Goal: Task Accomplishment & Management: Manage account settings

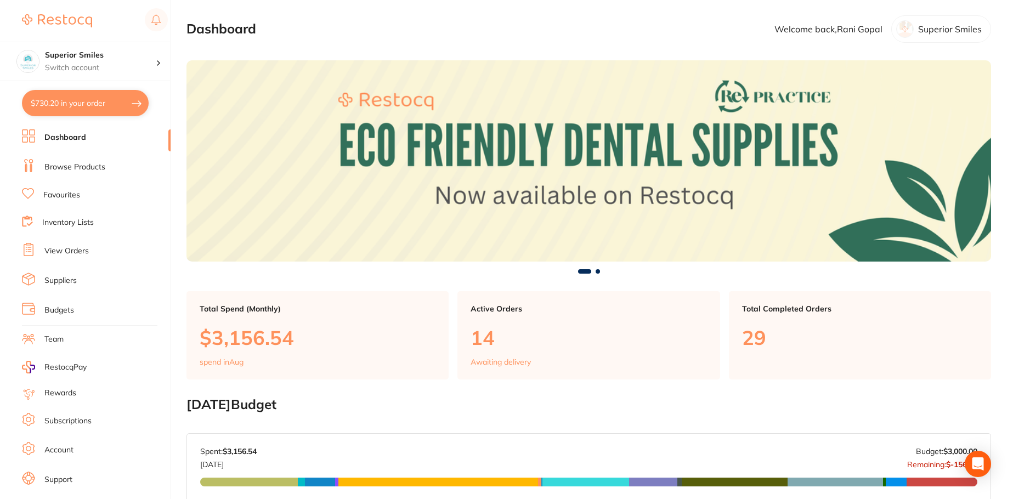
click at [84, 105] on button "$730.20 in your order" at bounding box center [85, 103] width 127 height 26
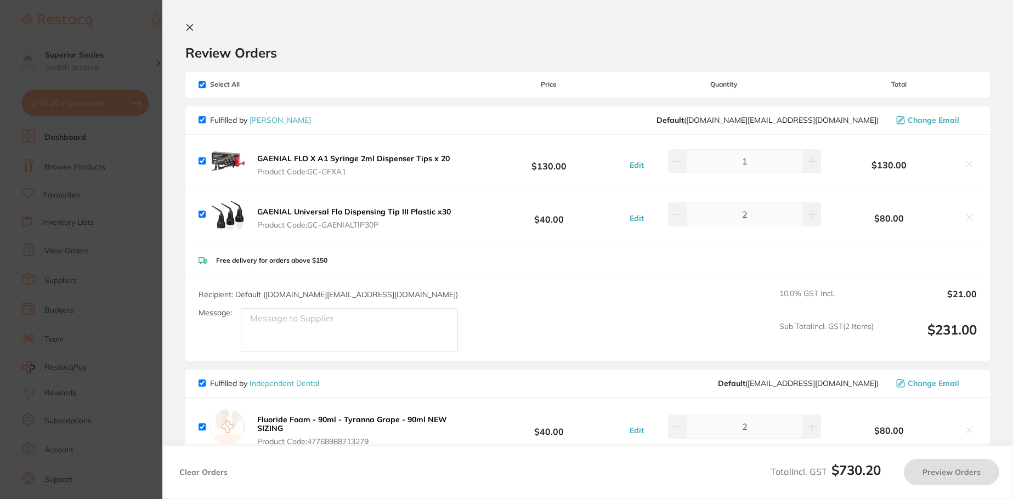
checkbox input "true"
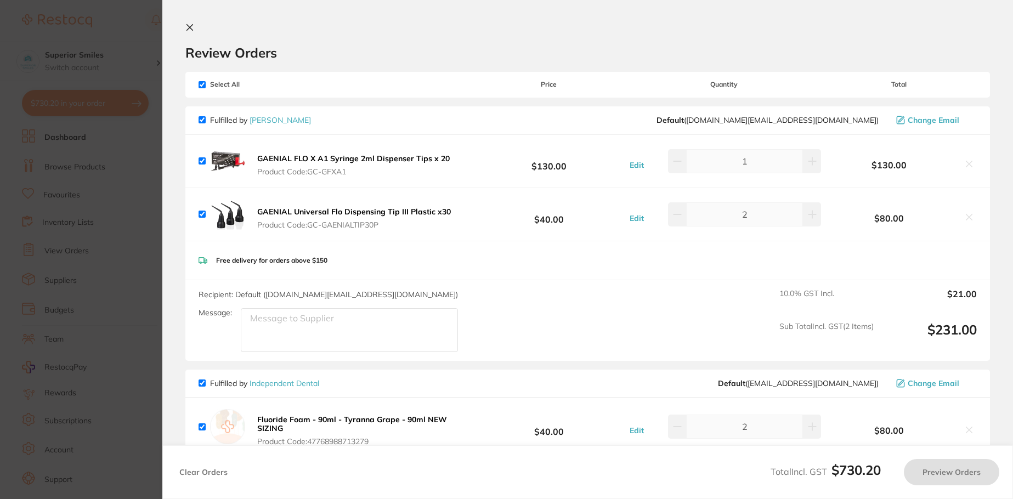
checkbox input "true"
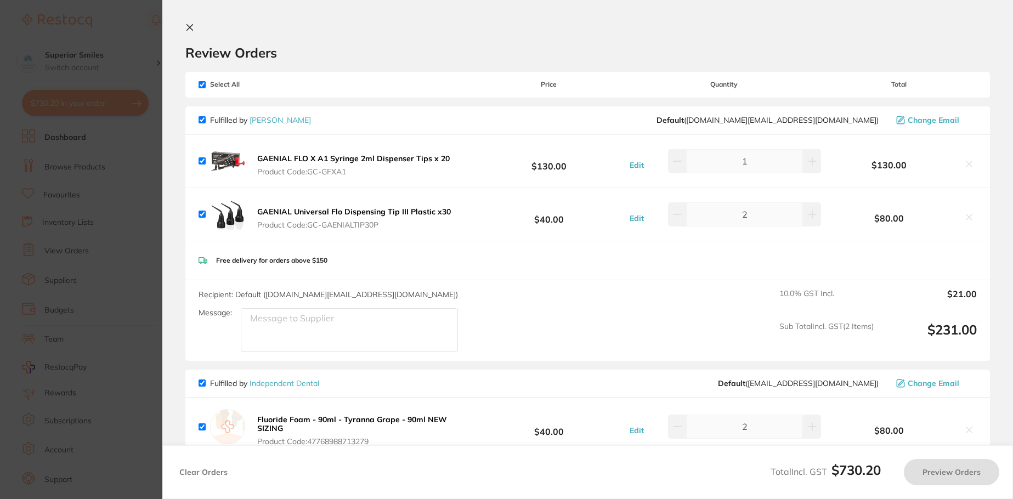
checkbox input "true"
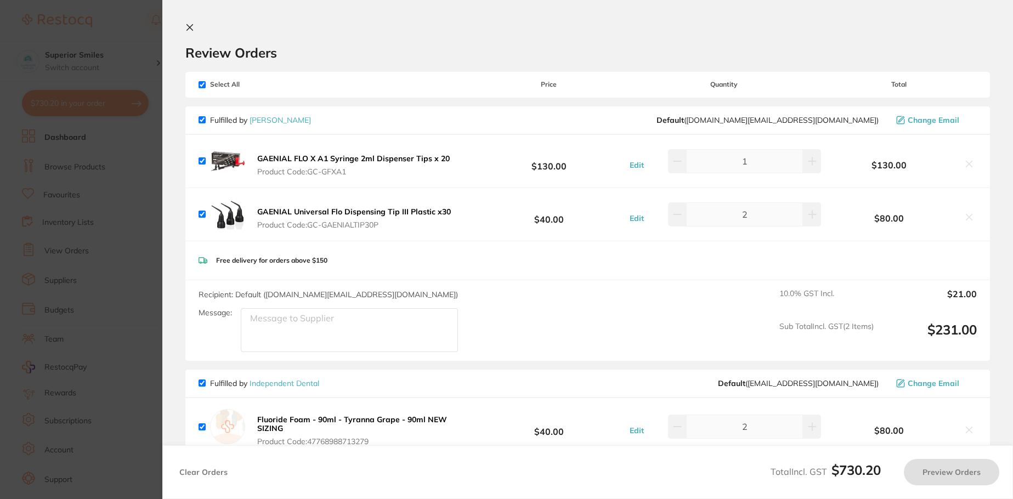
checkbox input "true"
click at [191, 24] on icon at bounding box center [189, 27] width 9 height 9
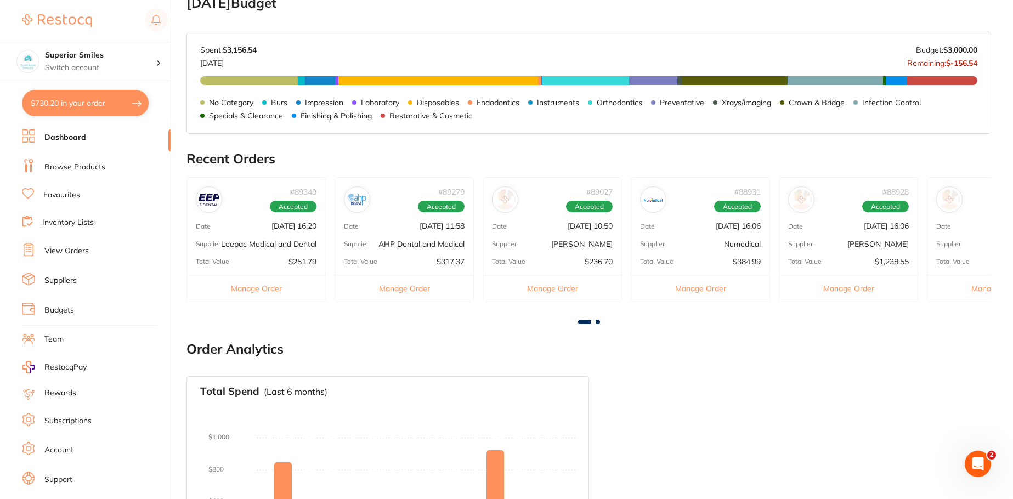
scroll to position [495, 0]
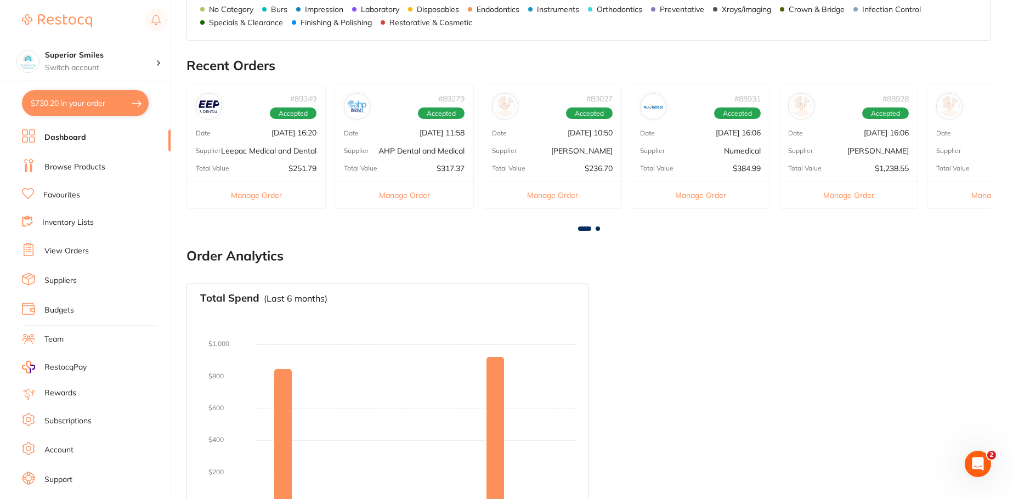
click at [596, 226] on span at bounding box center [597, 228] width 4 height 4
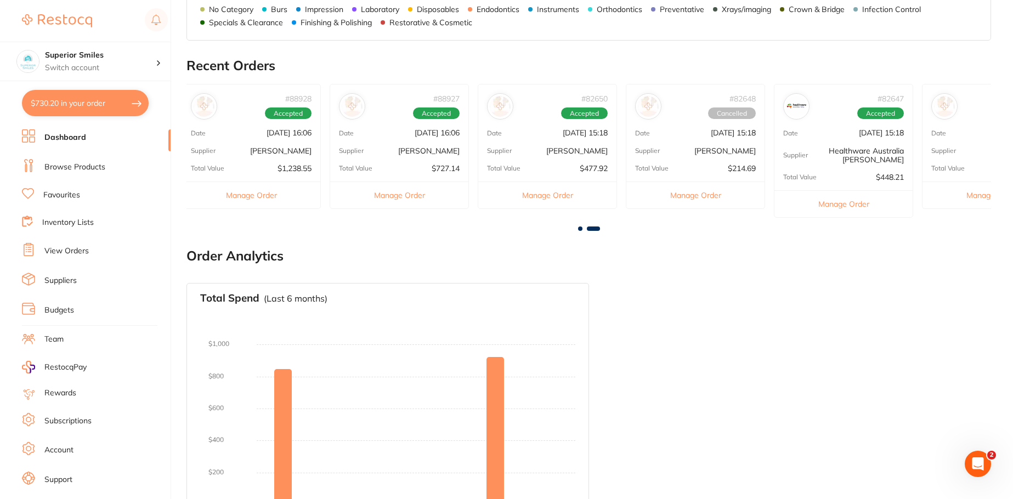
scroll to position [0, 667]
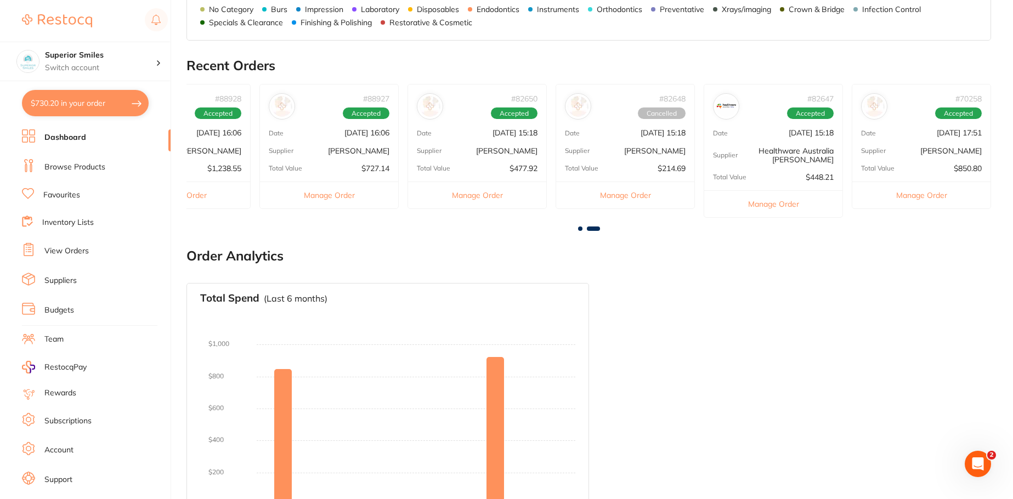
click at [579, 227] on span at bounding box center [580, 228] width 4 height 4
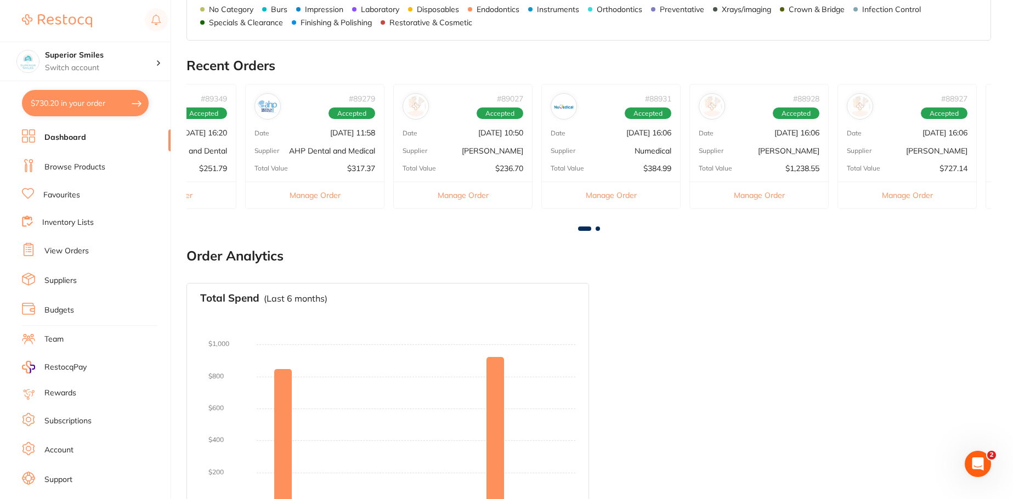
scroll to position [0, 0]
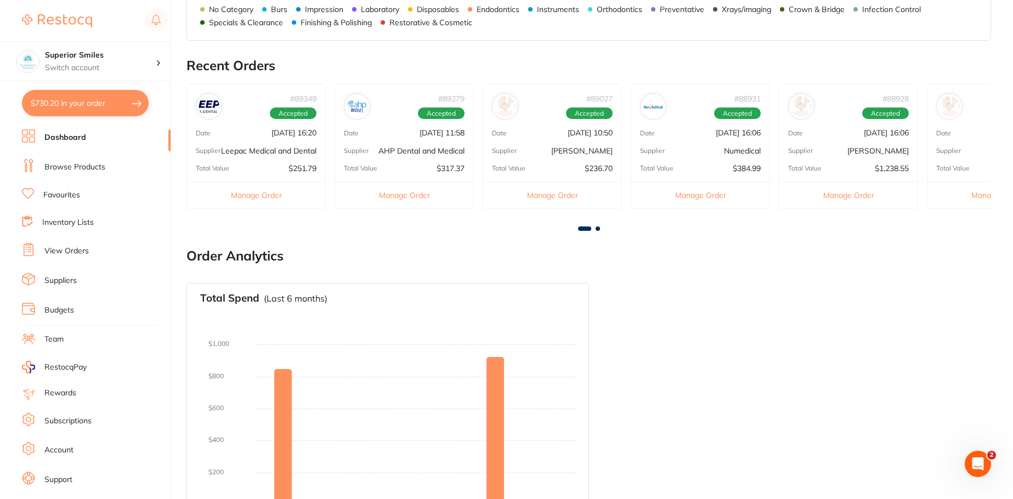
click at [601, 225] on div "# 89349 Accepted Date [DATE] 16:20 Supplier Leepac Medical and Dental Total Val…" at bounding box center [588, 155] width 804 height 142
click at [596, 228] on span at bounding box center [597, 228] width 4 height 4
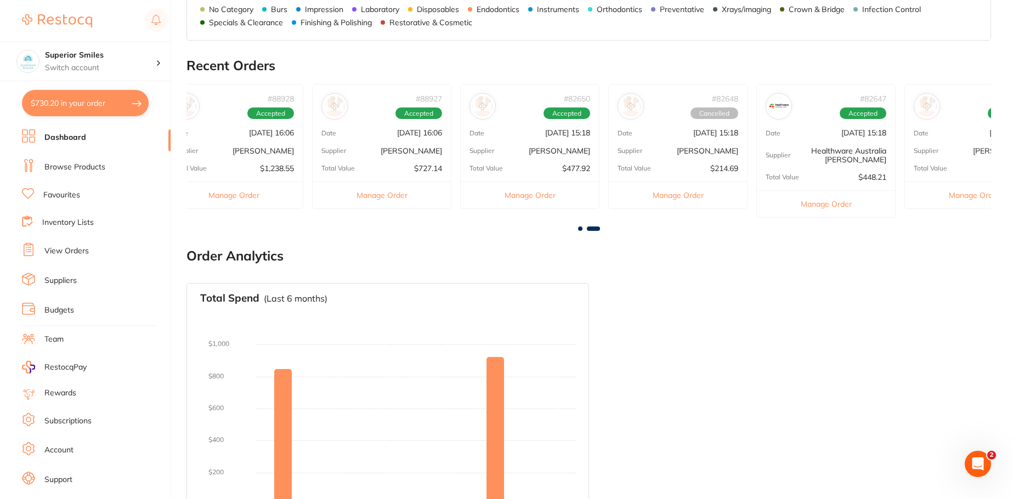
scroll to position [0, 667]
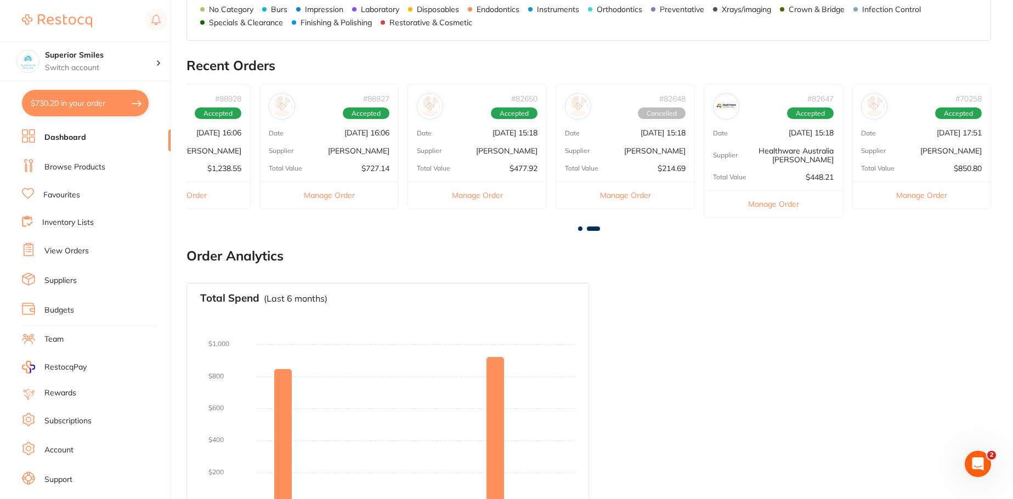
click at [218, 141] on div "# 88928 Accepted Date [DATE] 16:06 Supplier [PERSON_NAME] Total Value $1,238.55…" at bounding box center [180, 146] width 139 height 124
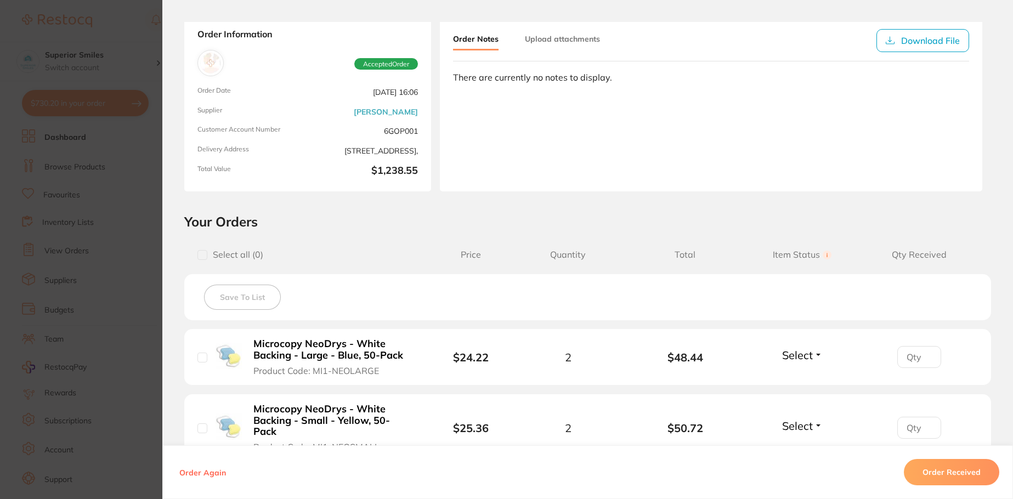
scroll to position [0, 0]
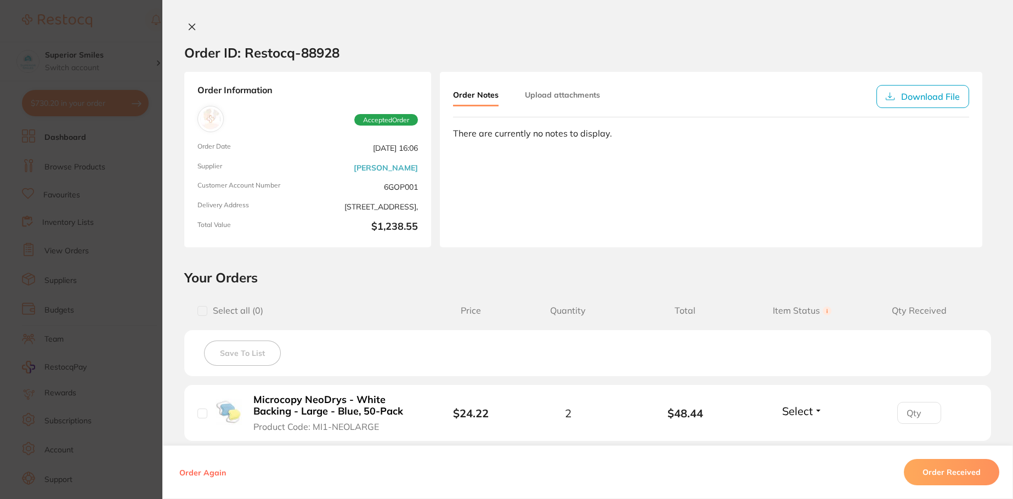
click at [191, 29] on icon at bounding box center [192, 27] width 6 height 6
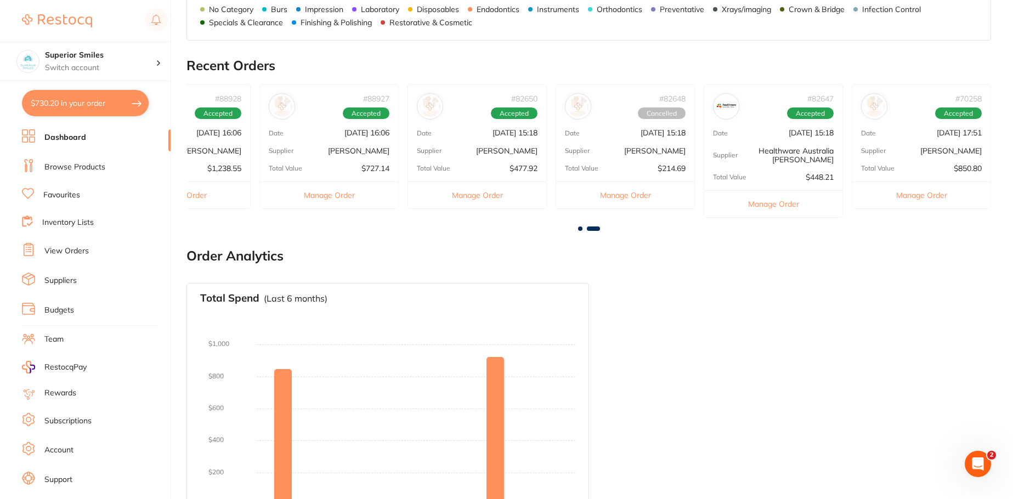
click at [76, 106] on button "$730.20 in your order" at bounding box center [85, 103] width 127 height 26
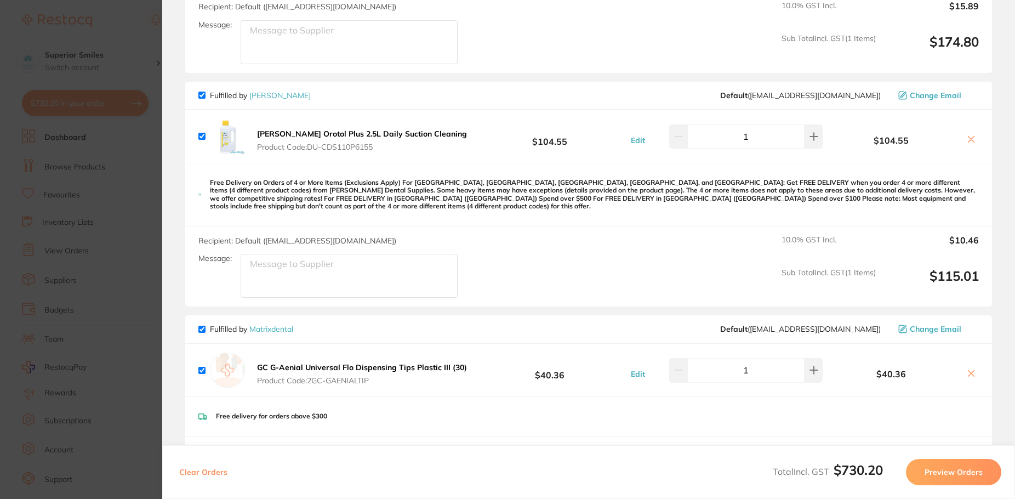
scroll to position [822, 0]
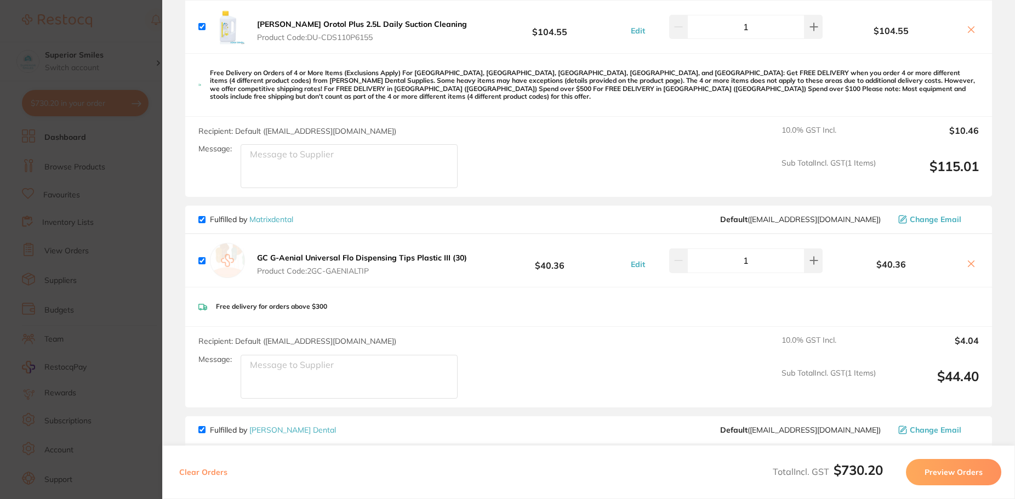
click at [433, 257] on b "GC G-Aenial Universal Flo Dispensing Tips Plastic III (30)" at bounding box center [362, 258] width 210 height 10
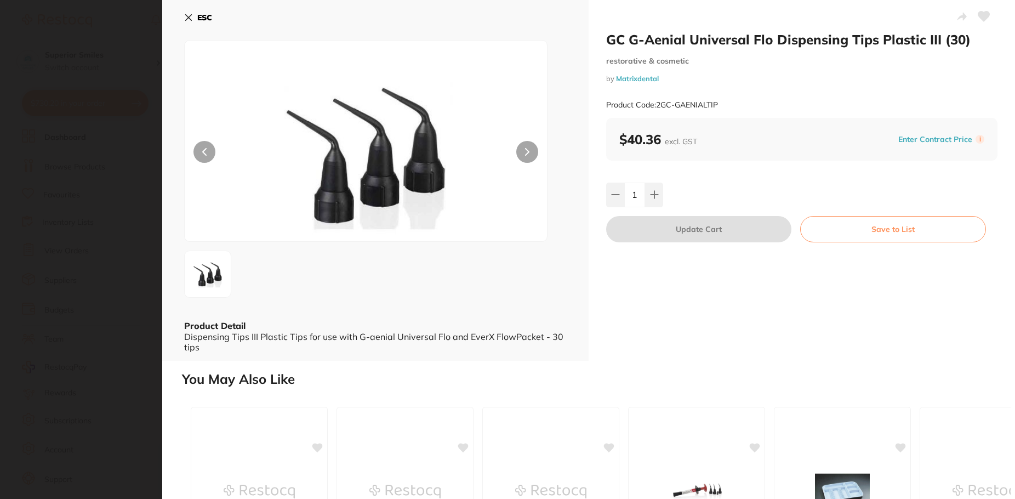
scroll to position [0, 0]
click at [526, 155] on icon at bounding box center [527, 152] width 3 height 7
click at [185, 22] on icon at bounding box center [188, 18] width 9 height 9
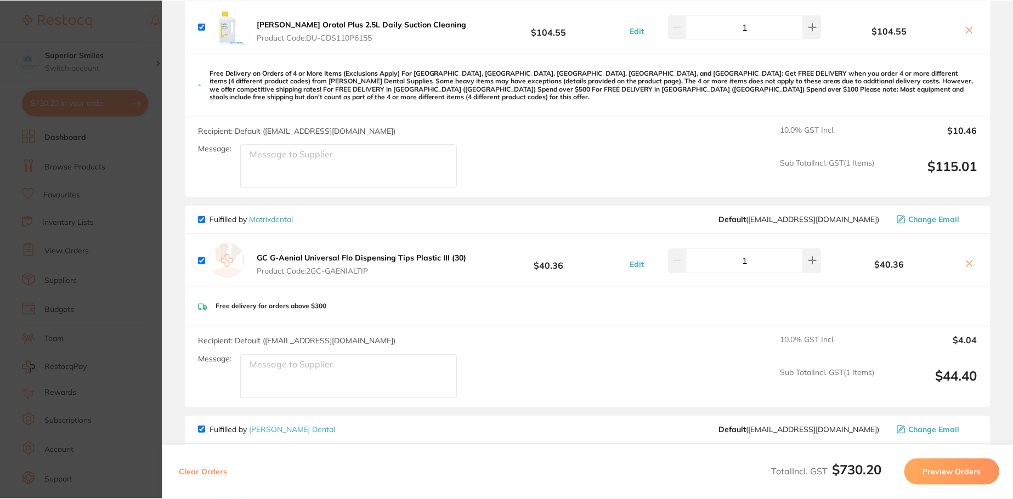
scroll to position [495, 0]
click at [282, 256] on b "GC G-Aenial Universal Flo Dispensing Tips Plastic III (30)" at bounding box center [362, 258] width 210 height 10
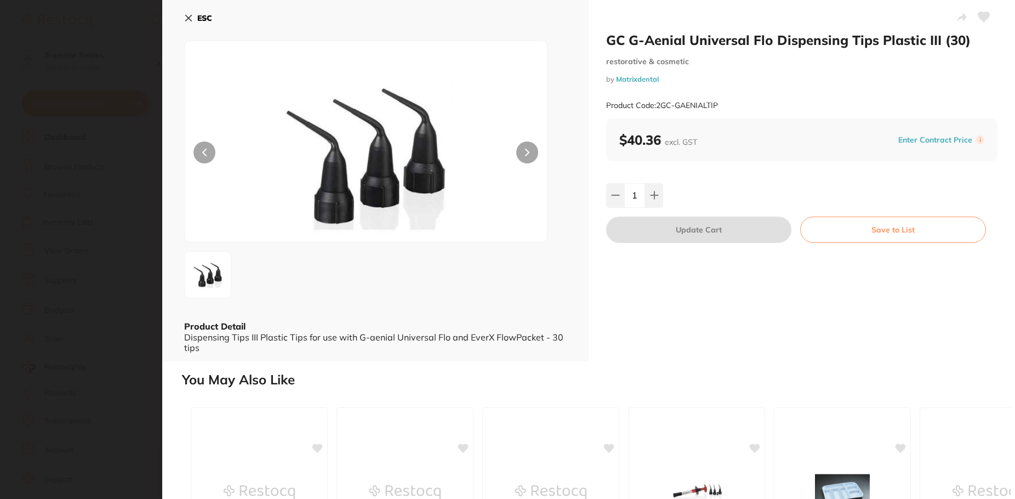
scroll to position [0, 0]
click at [980, 13] on icon at bounding box center [985, 17] width 12 height 10
click at [917, 231] on button "Save to List" at bounding box center [893, 230] width 186 height 26
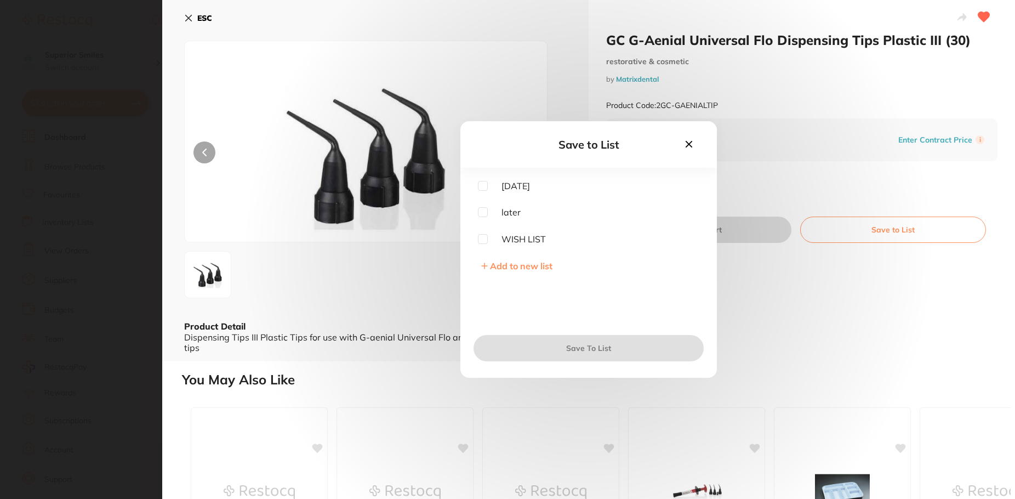
drag, startPoint x: 482, startPoint y: 242, endPoint x: 532, endPoint y: 289, distance: 67.9
click at [484, 242] on input "checkbox" at bounding box center [483, 239] width 10 height 10
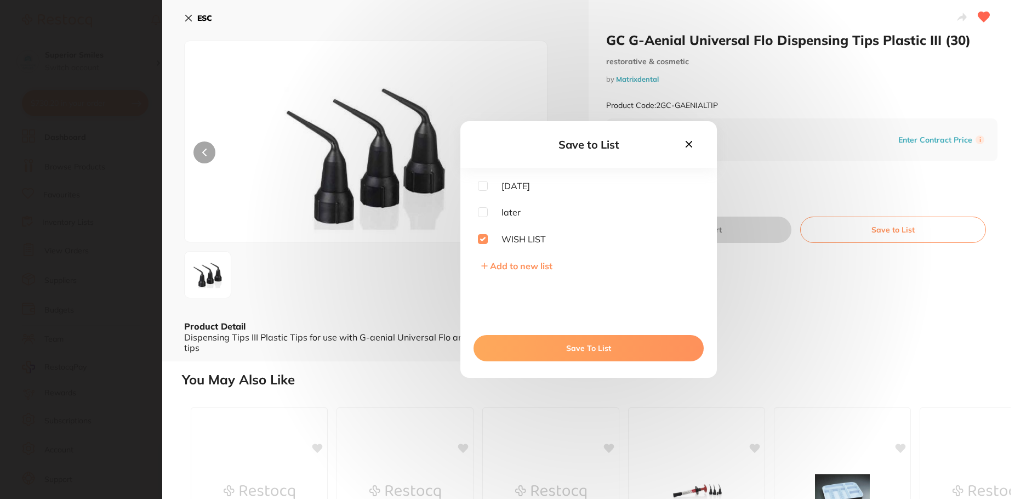
click at [483, 235] on input "checkbox" at bounding box center [483, 239] width 10 height 10
checkbox input "false"
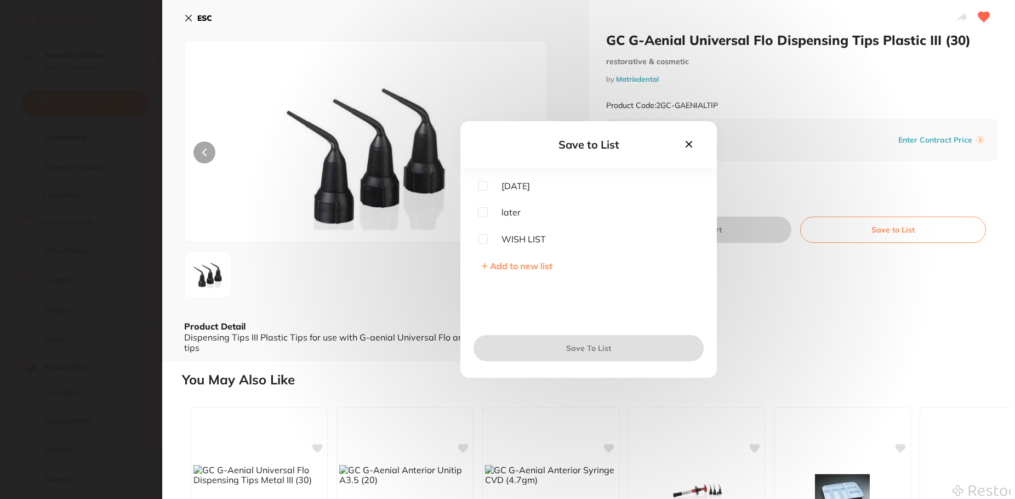
click at [519, 266] on span "Add to new list" at bounding box center [521, 265] width 62 height 11
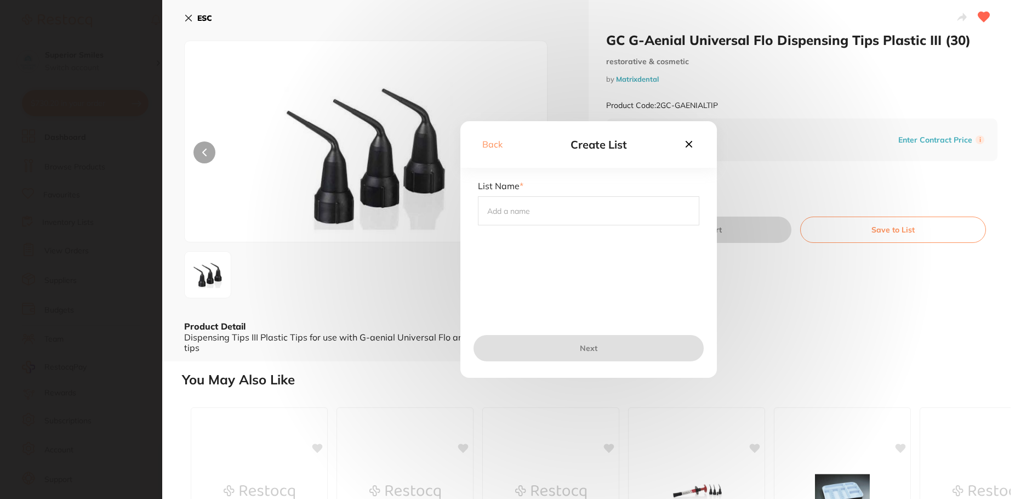
click at [541, 214] on input "text" at bounding box center [588, 210] width 221 height 29
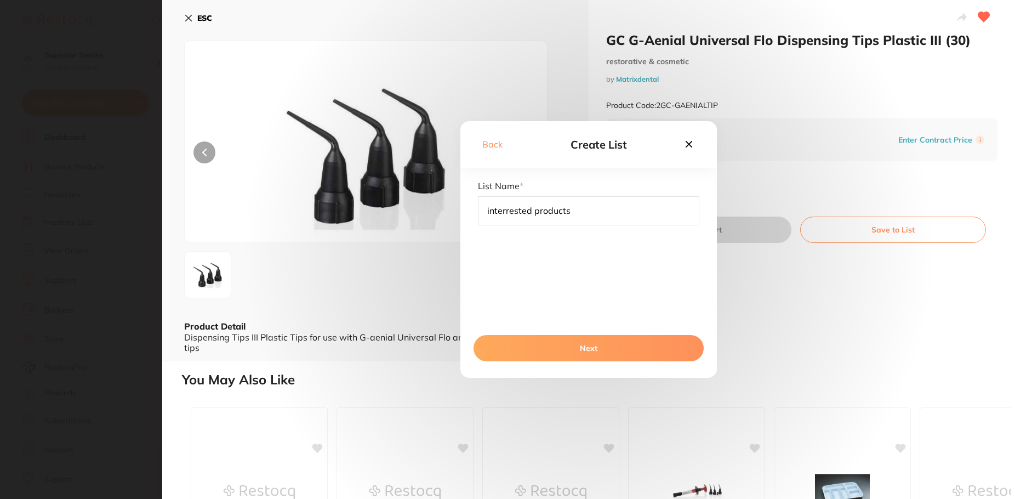
click at [507, 209] on input "interrested products" at bounding box center [588, 210] width 221 height 29
type input "interested products"
click at [594, 348] on button "Next" at bounding box center [589, 348] width 230 height 26
click at [588, 349] on button "Save To List" at bounding box center [589, 348] width 230 height 26
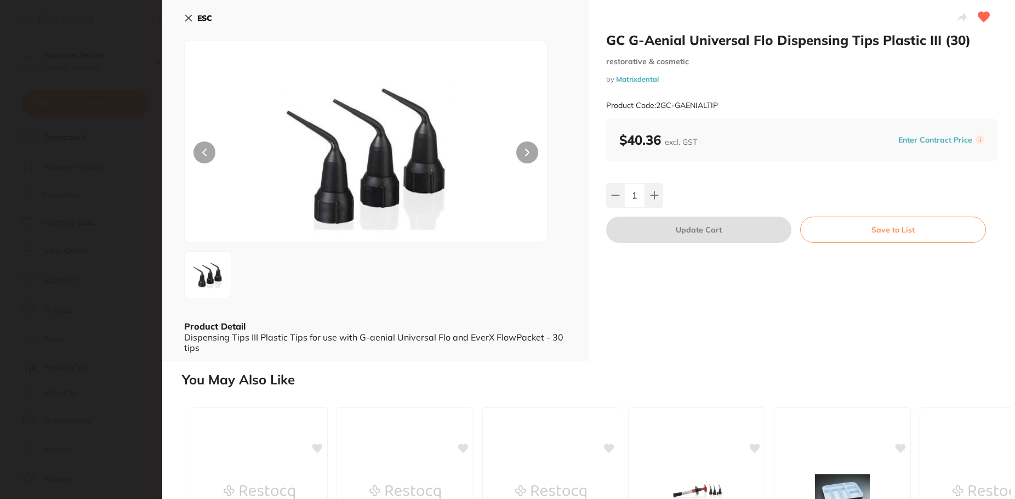
click at [191, 15] on icon at bounding box center [189, 18] width 6 height 6
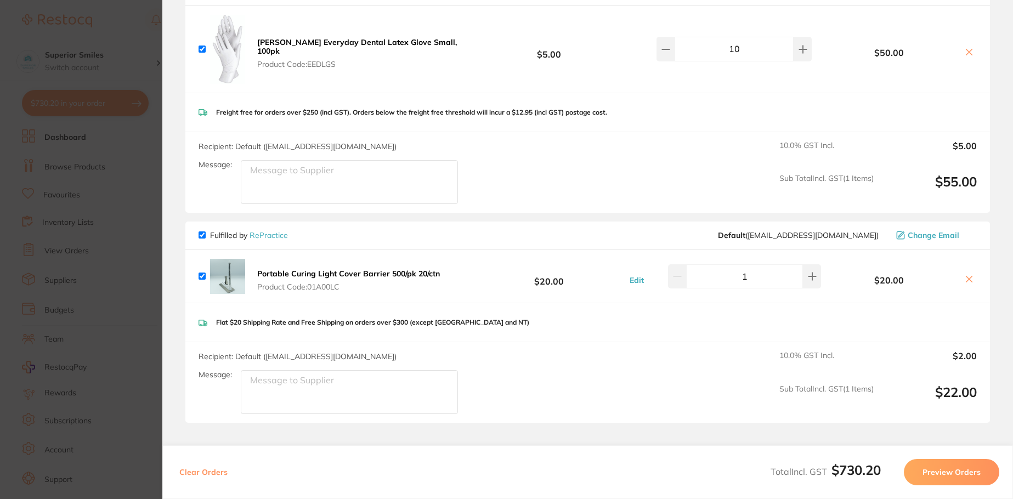
scroll to position [1096, 0]
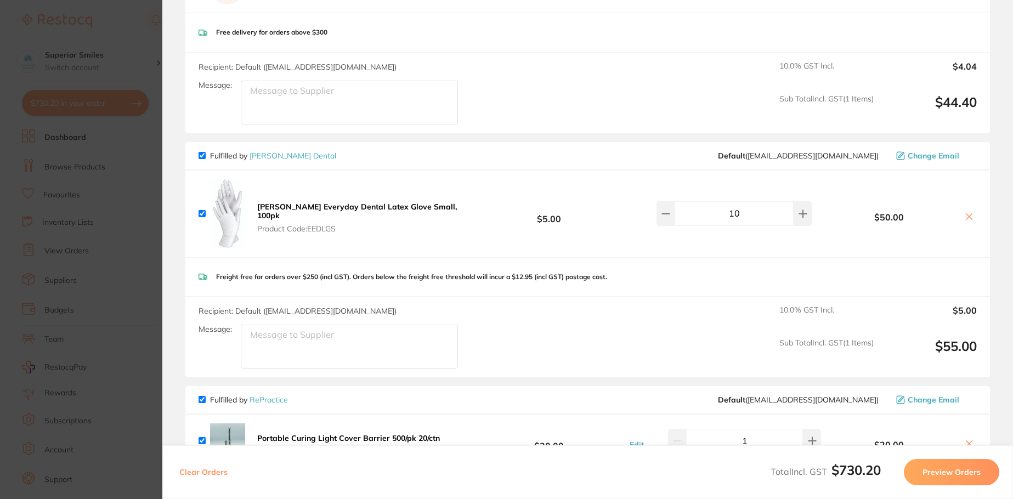
click at [285, 207] on b "[PERSON_NAME] Everyday Dental Latex Glove Small, 100pk" at bounding box center [357, 211] width 200 height 19
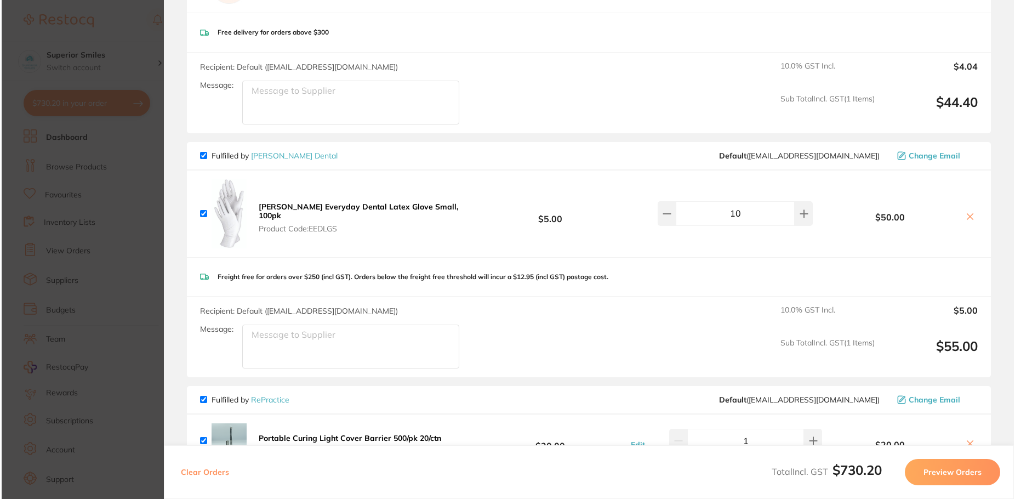
scroll to position [0, 0]
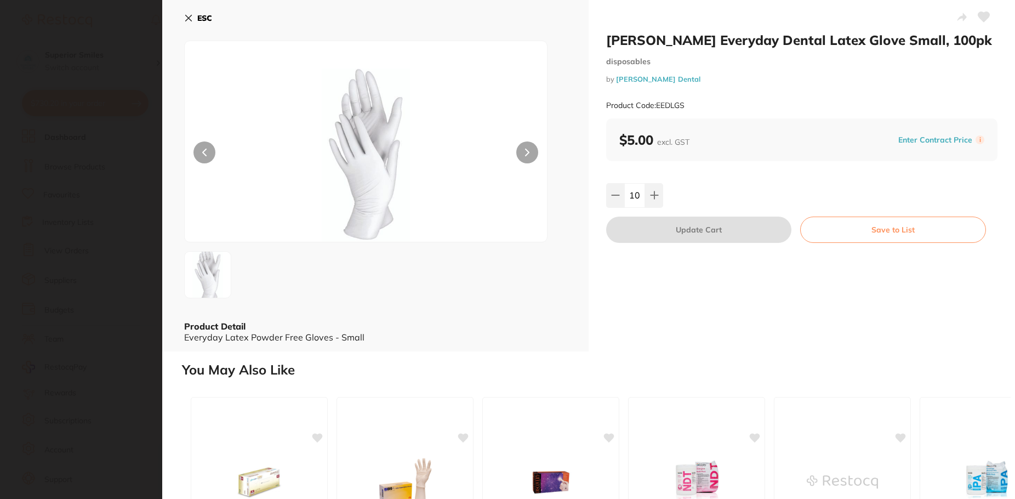
click at [979, 15] on icon at bounding box center [985, 17] width 12 height 10
click at [868, 226] on button "Save to List" at bounding box center [893, 230] width 186 height 26
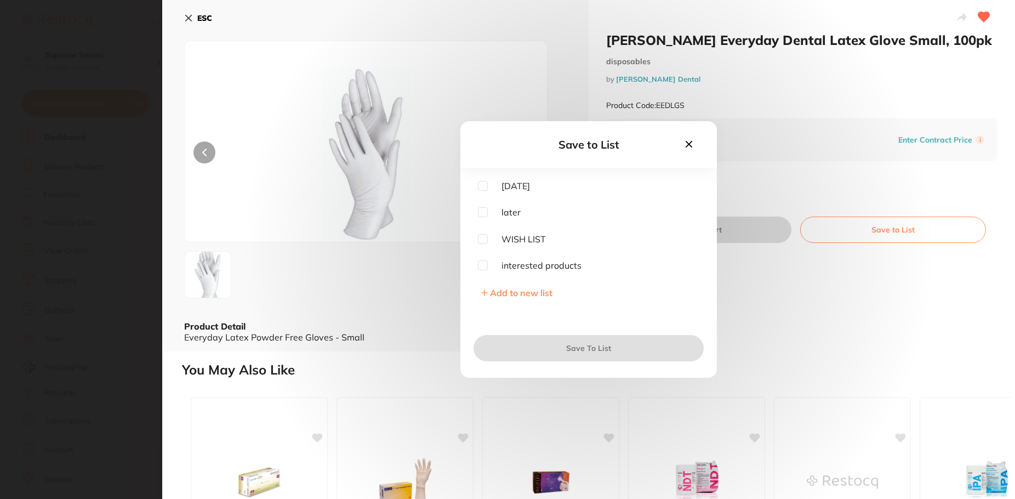
drag, startPoint x: 481, startPoint y: 262, endPoint x: 554, endPoint y: 361, distance: 123.1
click at [481, 262] on input "checkbox" at bounding box center [483, 265] width 10 height 10
checkbox input "true"
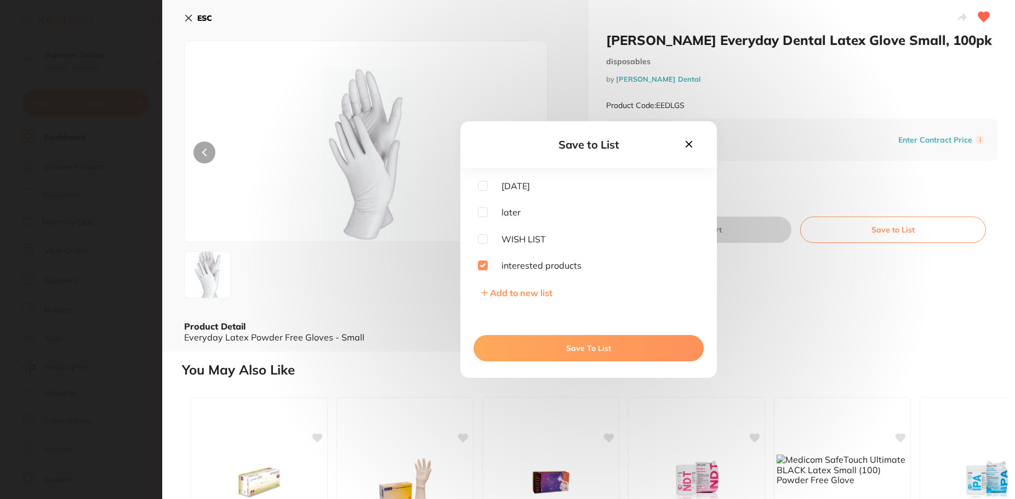
click at [566, 353] on button "Save To List" at bounding box center [589, 348] width 230 height 26
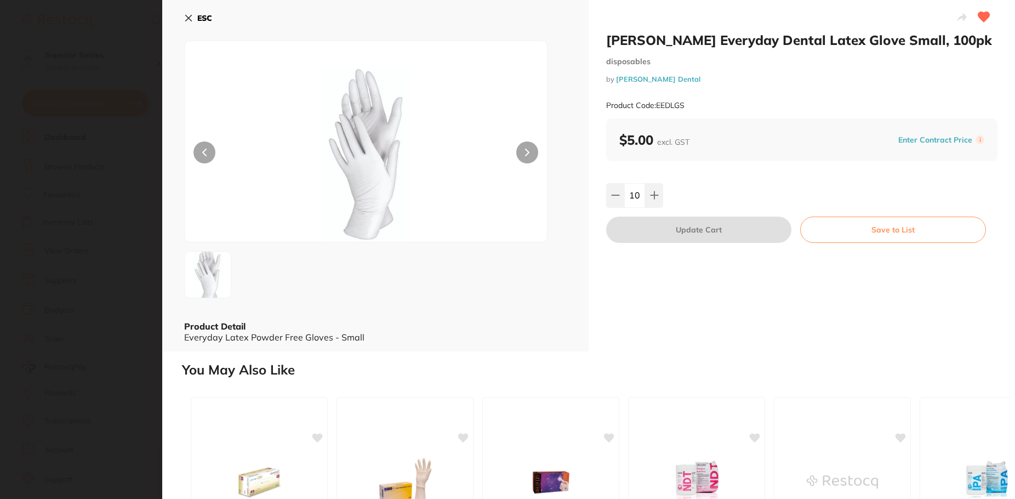
click at [187, 18] on icon at bounding box center [189, 18] width 6 height 6
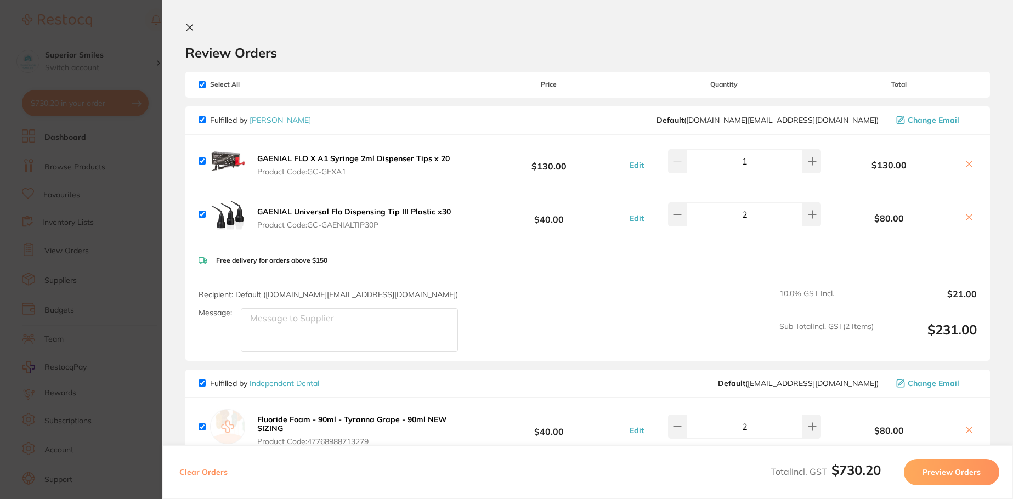
click at [55, 136] on section "Update RRP Set your pre negotiated price for this item. Item Agreed RRP (excl. …" at bounding box center [506, 249] width 1013 height 499
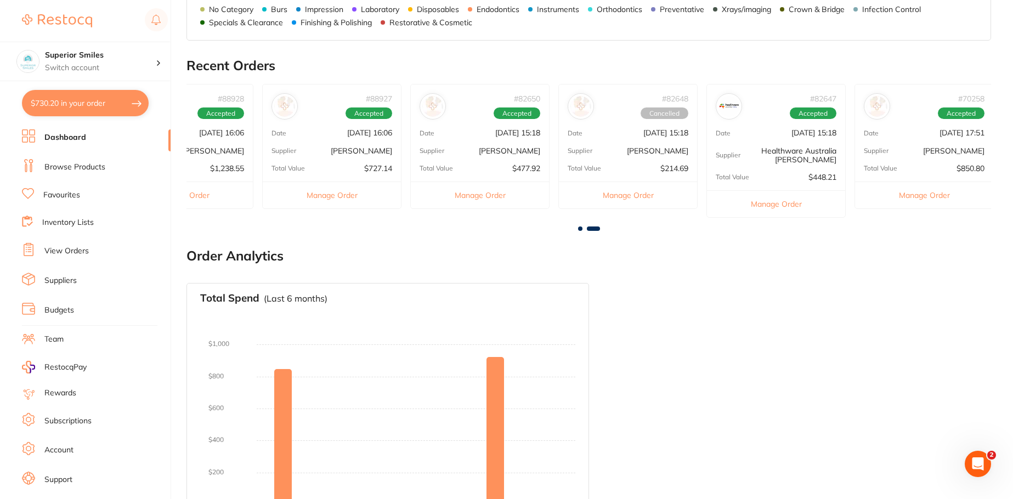
click at [337, 194] on button "Manage Order" at bounding box center [332, 194] width 138 height 27
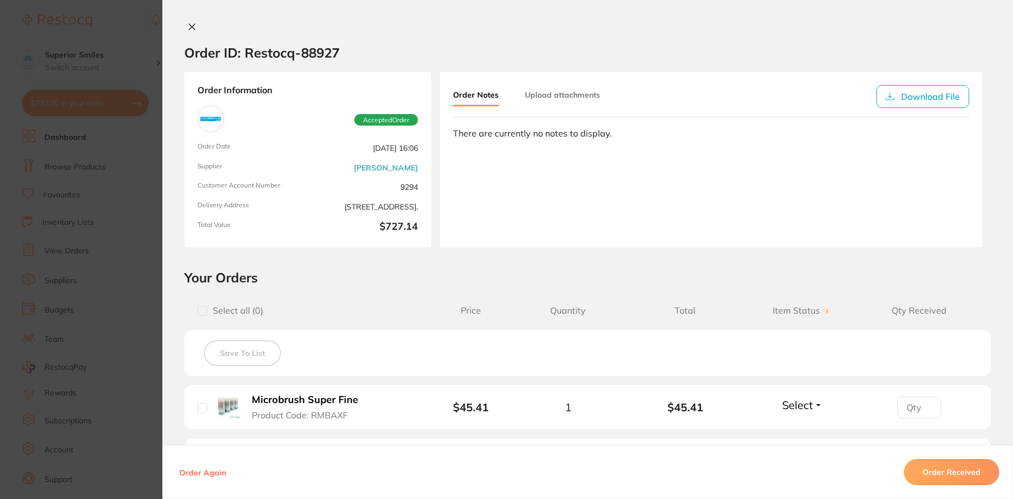
click at [191, 27] on icon at bounding box center [191, 26] width 9 height 9
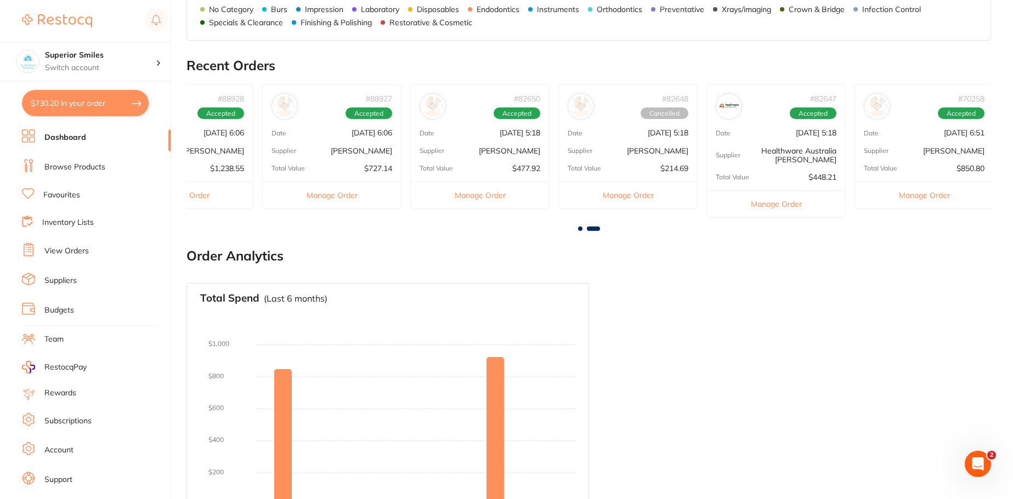
click at [580, 228] on span at bounding box center [580, 228] width 4 height 4
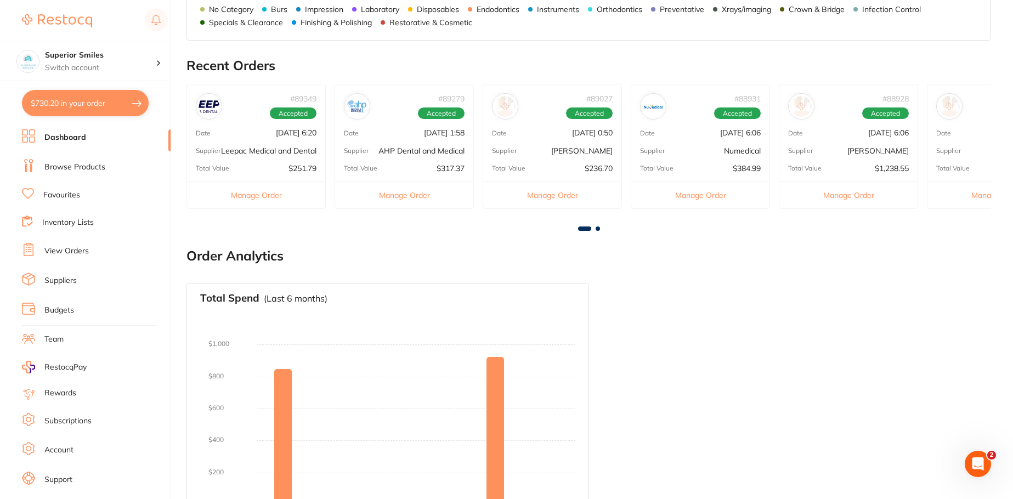
click at [698, 195] on button "Manage Order" at bounding box center [700, 194] width 138 height 27
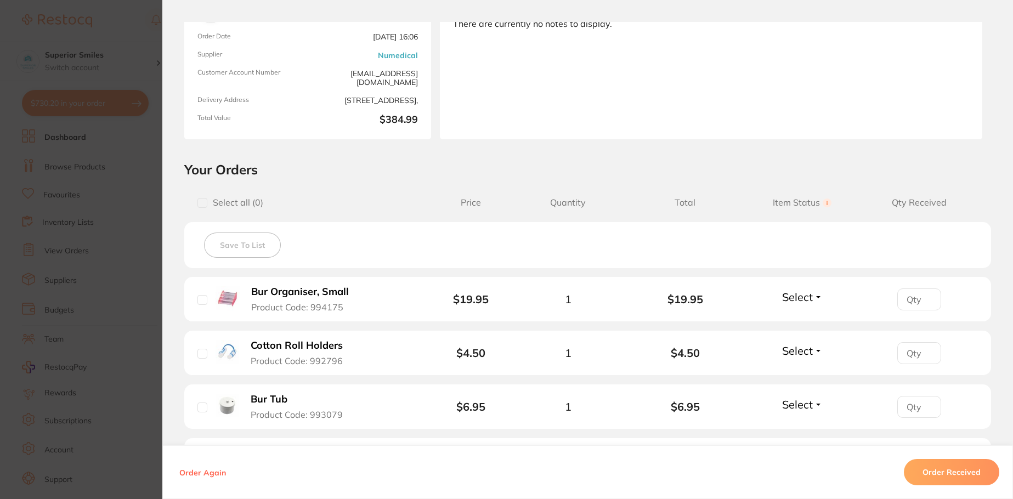
scroll to position [110, 0]
click at [201, 297] on input "checkbox" at bounding box center [202, 298] width 10 height 10
checkbox input "true"
type input "1"
click at [926, 295] on input "1" at bounding box center [919, 298] width 44 height 22
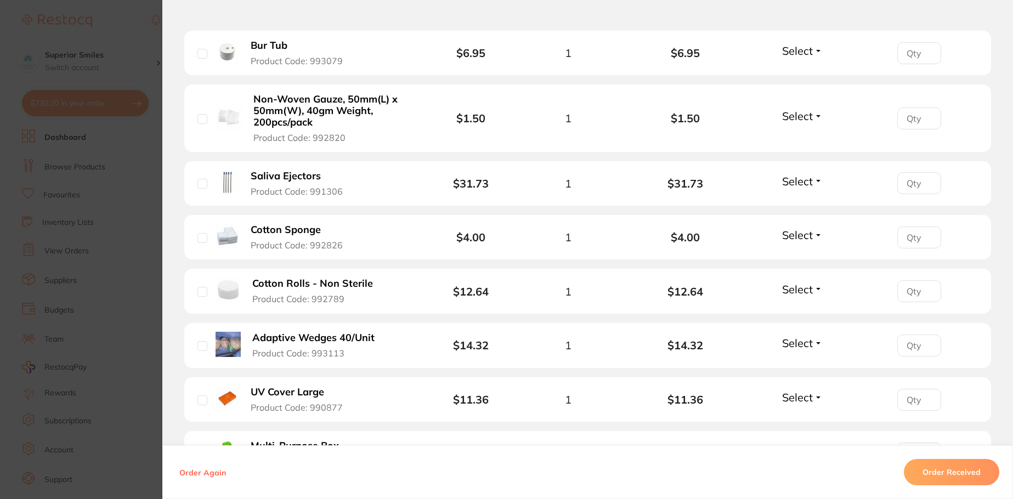
scroll to position [329, 0]
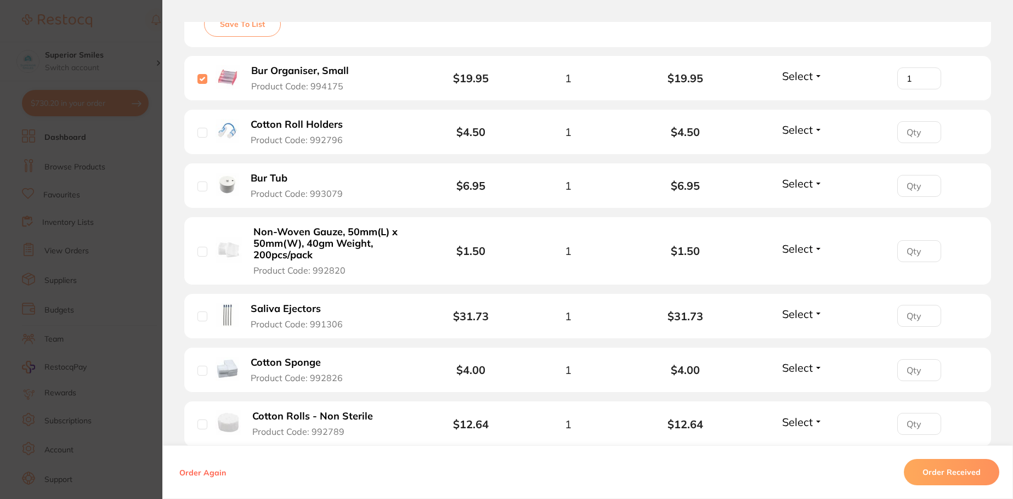
click at [200, 131] on input "checkbox" at bounding box center [202, 133] width 10 height 10
checkbox input "true"
type input "1"
click at [925, 89] on input "1" at bounding box center [919, 78] width 44 height 22
click at [199, 248] on input "checkbox" at bounding box center [202, 252] width 10 height 10
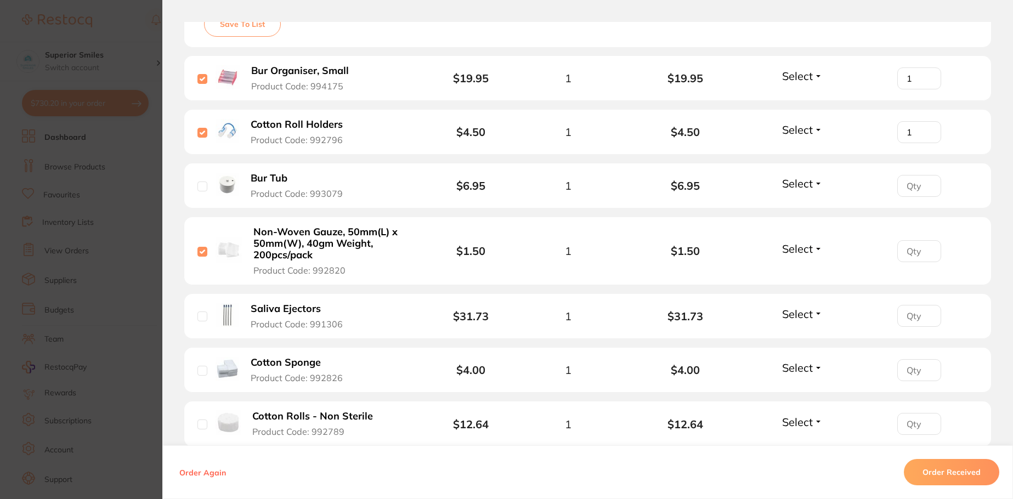
checkbox input "true"
click at [198, 316] on input "checkbox" at bounding box center [202, 316] width 10 height 10
checkbox input "true"
click at [201, 373] on input "checkbox" at bounding box center [202, 371] width 10 height 10
checkbox input "true"
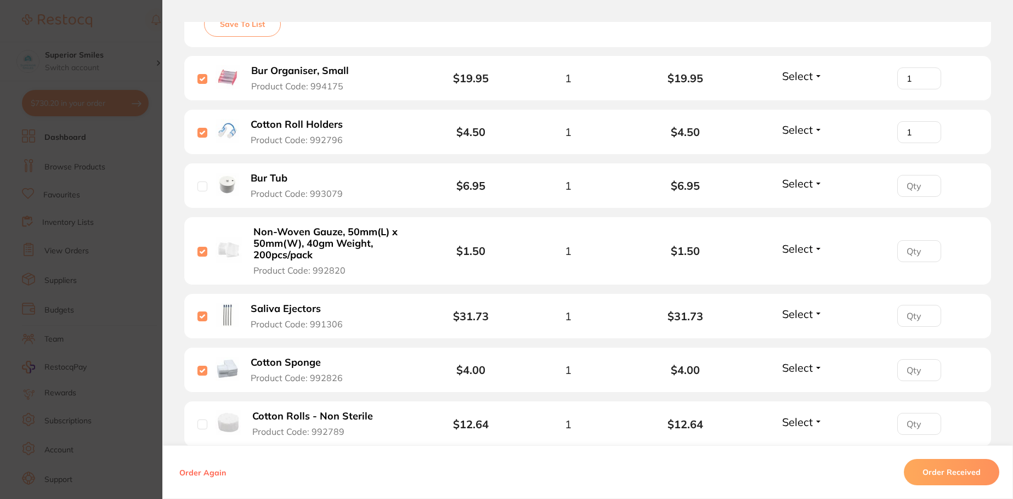
click at [200, 425] on input "checkbox" at bounding box center [202, 424] width 10 height 10
checkbox input "true"
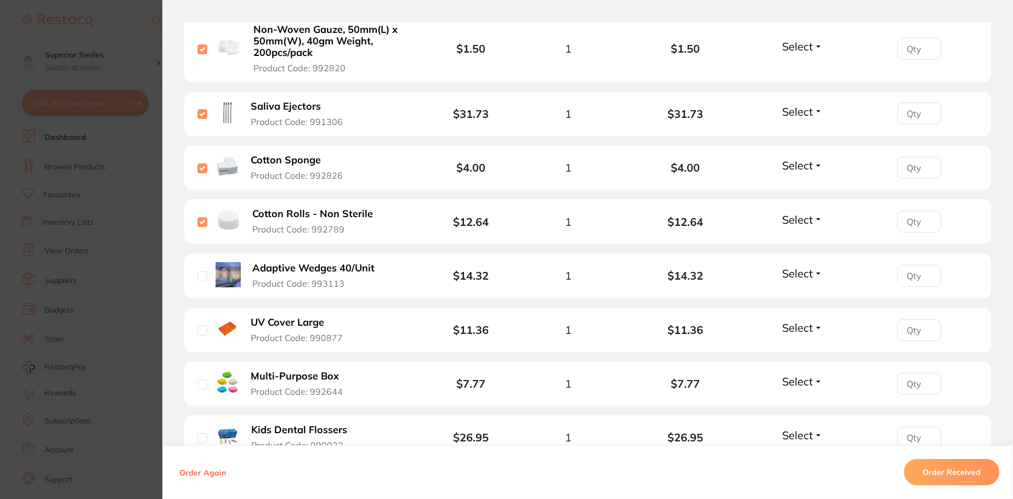
scroll to position [548, 0]
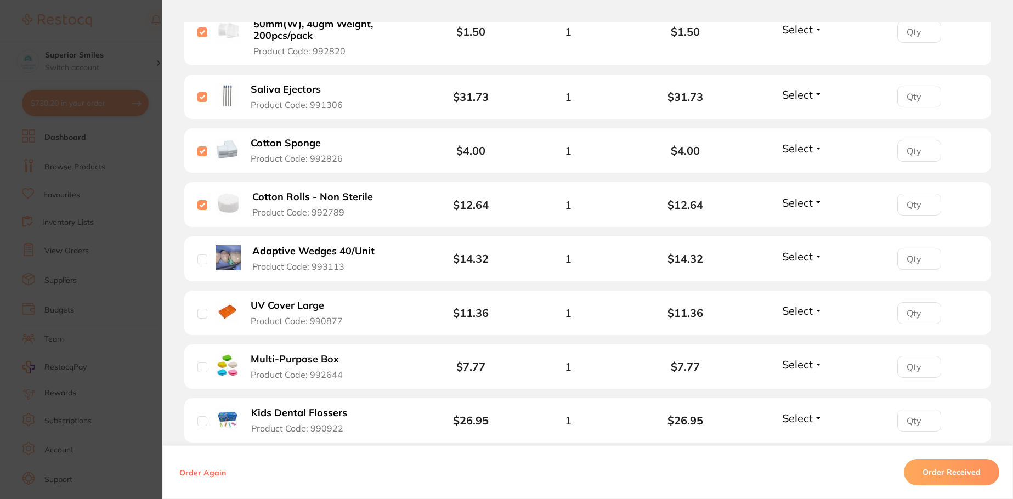
click at [203, 258] on input "checkbox" at bounding box center [202, 259] width 10 height 10
checkbox input "true"
click at [200, 311] on input "checkbox" at bounding box center [202, 314] width 10 height 10
checkbox input "true"
click at [816, 309] on button "Select" at bounding box center [801, 311] width 47 height 14
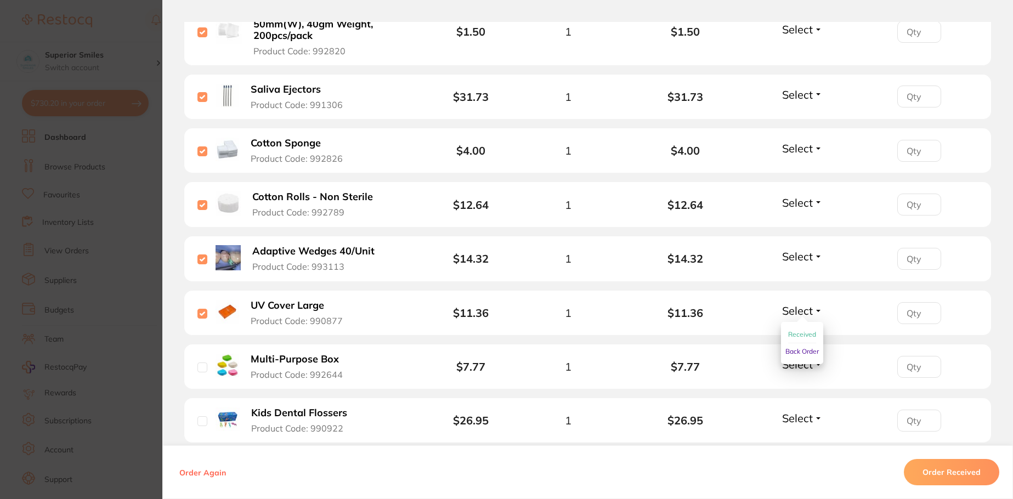
click at [800, 333] on span "Received" at bounding box center [802, 334] width 28 height 8
type input "1"
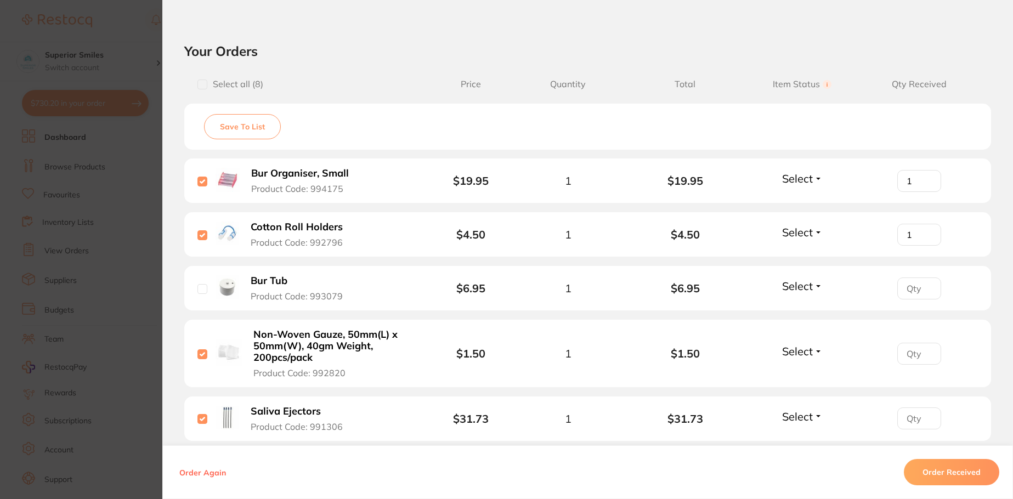
scroll to position [219, 0]
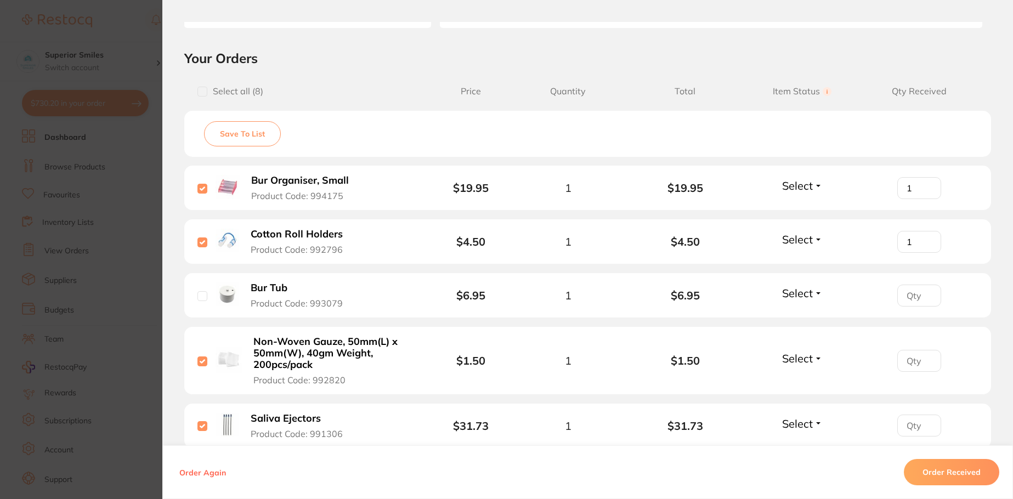
click at [816, 186] on button "Select" at bounding box center [801, 186] width 47 height 14
click at [806, 208] on span "Received" at bounding box center [802, 209] width 28 height 8
click at [815, 238] on button "Select" at bounding box center [801, 239] width 47 height 14
click at [811, 260] on span "Received" at bounding box center [802, 263] width 28 height 8
click at [815, 291] on button "Select" at bounding box center [801, 293] width 47 height 14
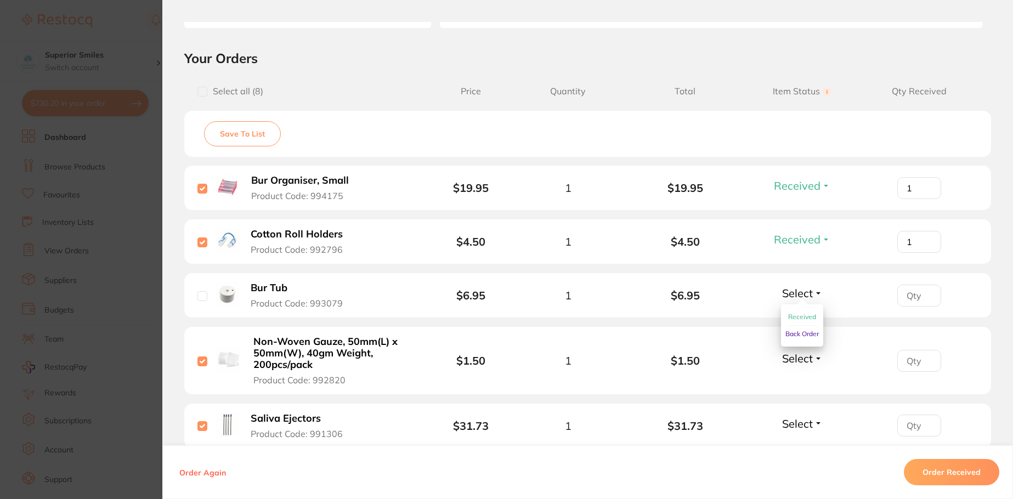
click at [805, 313] on span "Received" at bounding box center [802, 316] width 28 height 8
click at [815, 359] on button "Select" at bounding box center [801, 358] width 47 height 14
click at [808, 380] on span "Received" at bounding box center [802, 382] width 28 height 8
click at [815, 420] on button "Select" at bounding box center [801, 424] width 47 height 14
click at [804, 448] on span "Received" at bounding box center [802, 447] width 28 height 8
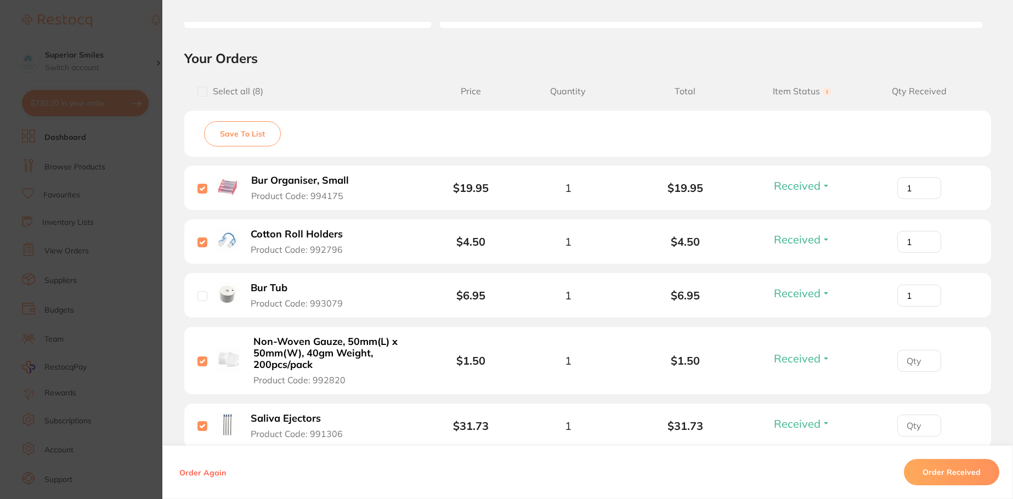
type input "1"
click at [921, 199] on input "1" at bounding box center [919, 188] width 44 height 22
type input "1"
click at [926, 199] on input "1" at bounding box center [919, 188] width 44 height 22
type input "1"
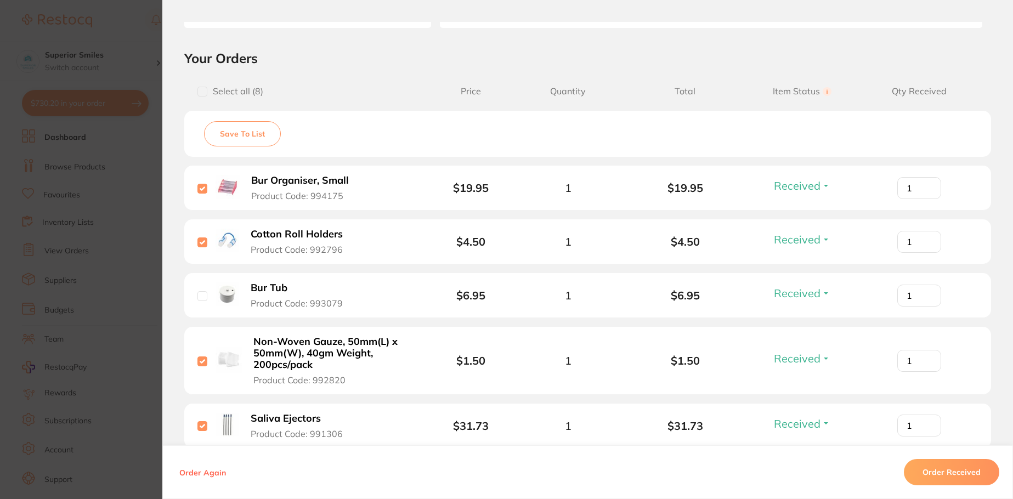
click at [921, 199] on input "1" at bounding box center [919, 188] width 44 height 22
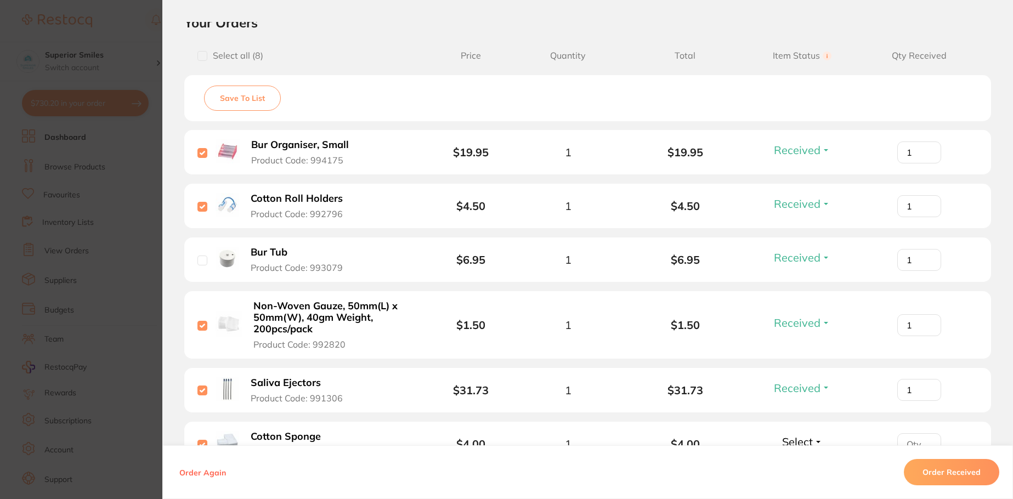
scroll to position [274, 0]
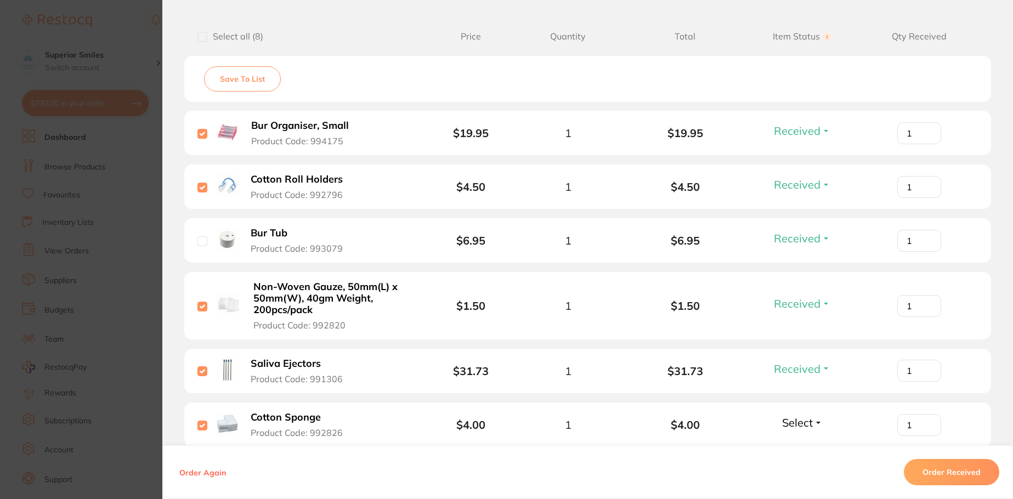
type input "1"
click at [923, 144] on input "1" at bounding box center [919, 133] width 44 height 22
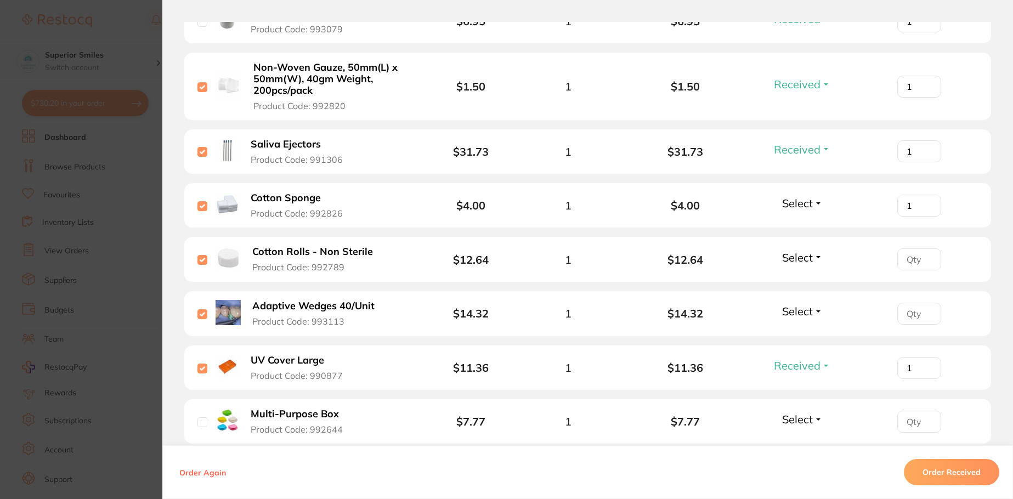
click at [815, 201] on button "Select" at bounding box center [801, 203] width 47 height 14
click at [802, 224] on span "Received" at bounding box center [802, 227] width 28 height 8
click at [815, 259] on button "Select" at bounding box center [801, 258] width 47 height 14
click at [807, 281] on span "Received" at bounding box center [802, 281] width 28 height 8
click at [817, 308] on button "Select" at bounding box center [801, 311] width 47 height 14
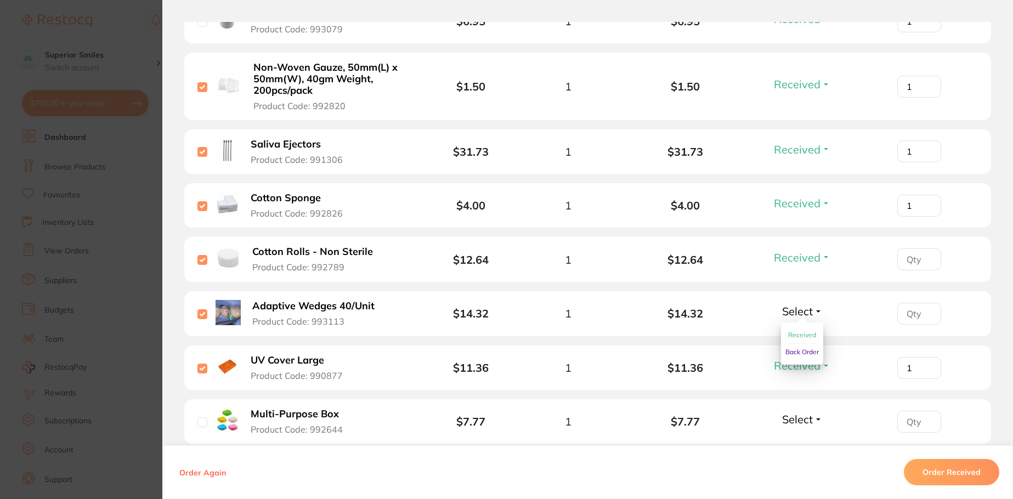
click at [798, 333] on span "Received" at bounding box center [802, 335] width 28 height 8
click at [814, 415] on button "Select" at bounding box center [801, 419] width 47 height 14
click at [802, 441] on span "Received" at bounding box center [802, 443] width 28 height 8
click at [201, 421] on input "checkbox" at bounding box center [202, 422] width 10 height 10
checkbox input "true"
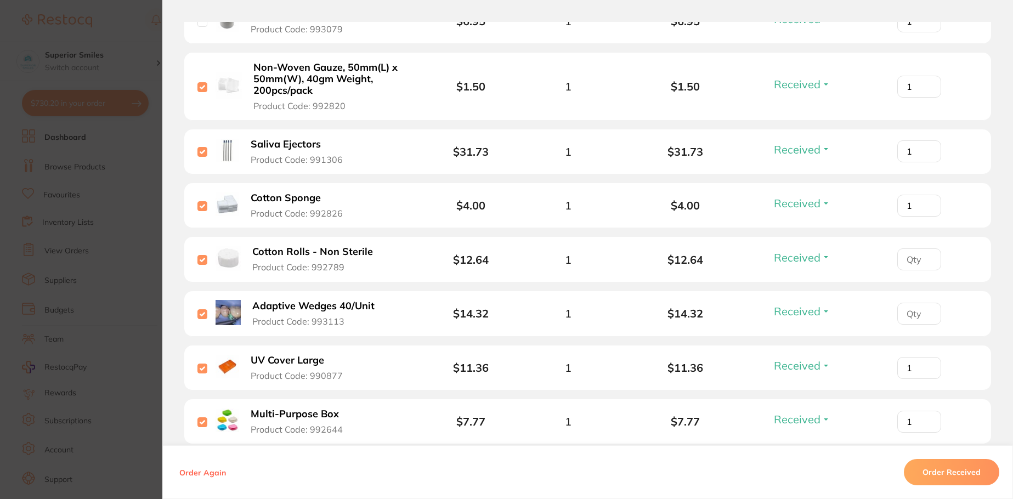
type input "1"
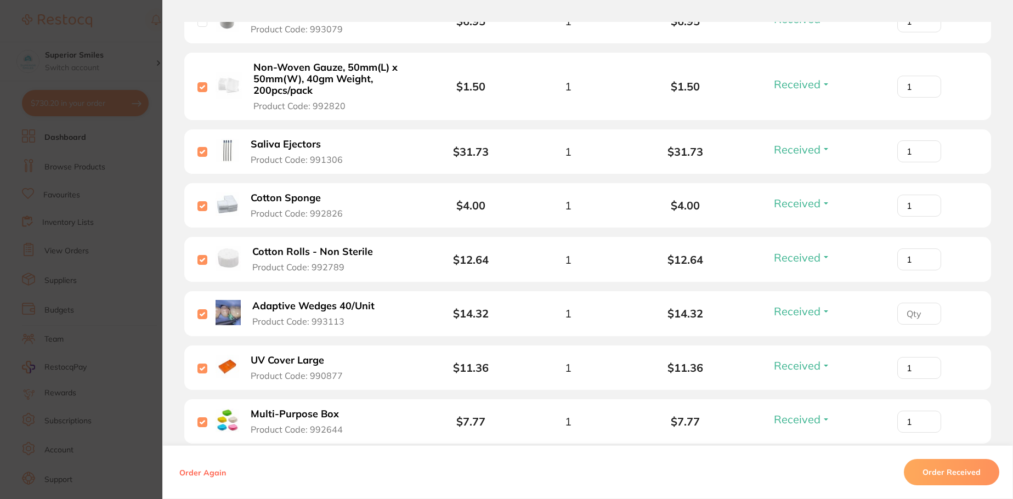
type input "1"
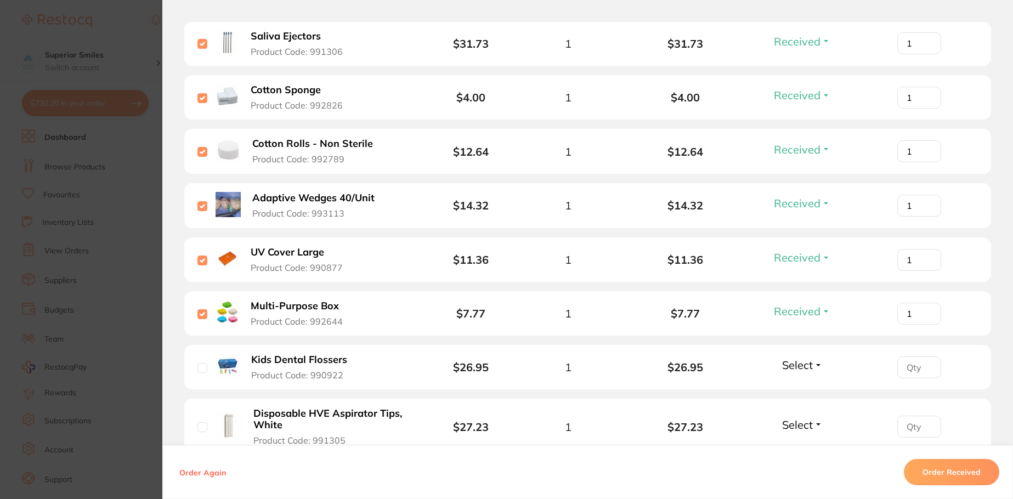
scroll to position [603, 0]
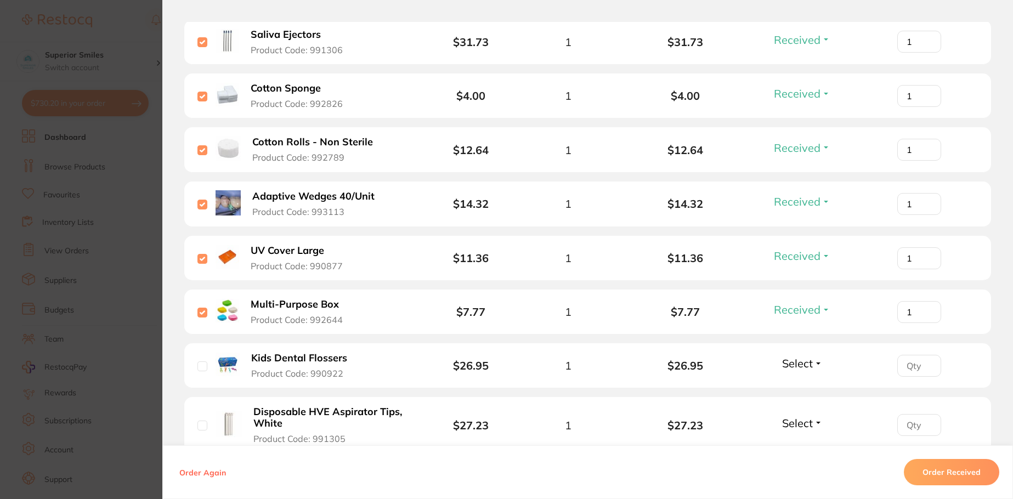
click at [201, 366] on input "checkbox" at bounding box center [202, 366] width 10 height 10
checkbox input "true"
click at [819, 362] on button "Select" at bounding box center [801, 363] width 47 height 14
click at [809, 385] on span "Received" at bounding box center [802, 387] width 28 height 8
click at [199, 425] on input "checkbox" at bounding box center [202, 425] width 10 height 10
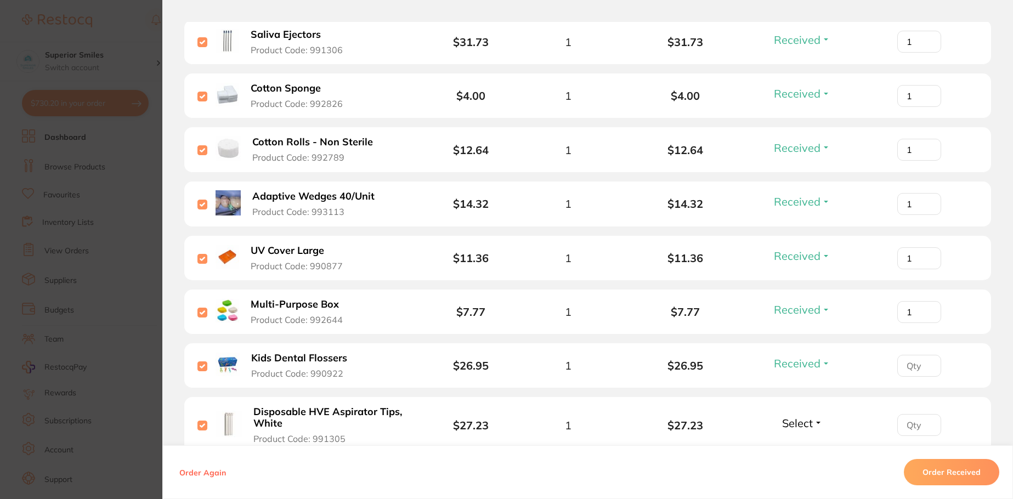
checkbox input "true"
click at [815, 420] on button "Select" at bounding box center [801, 423] width 47 height 14
click at [799, 446] on span "Received" at bounding box center [802, 446] width 28 height 8
type input "1"
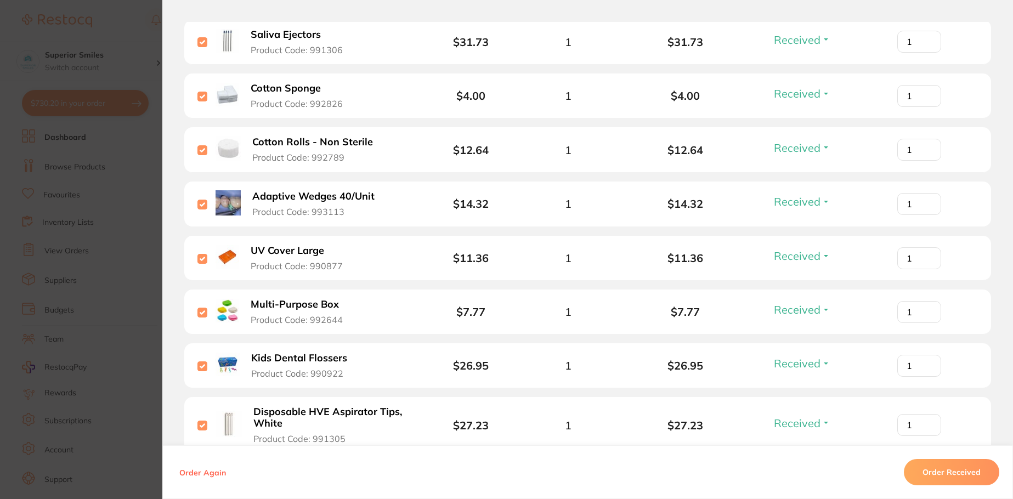
type input "1"
click at [927, 471] on button "Order Received" at bounding box center [950, 472] width 95 height 26
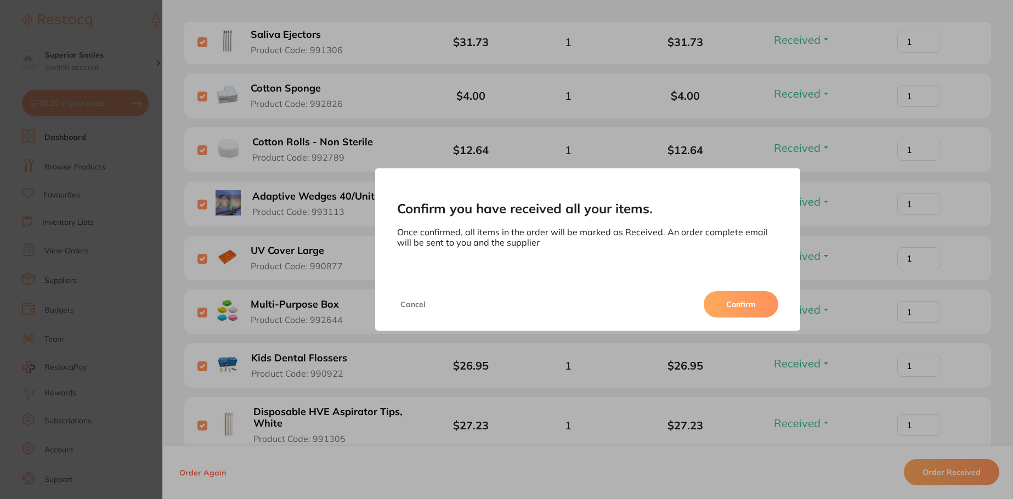
click at [735, 306] on button "Confirm" at bounding box center [740, 304] width 75 height 26
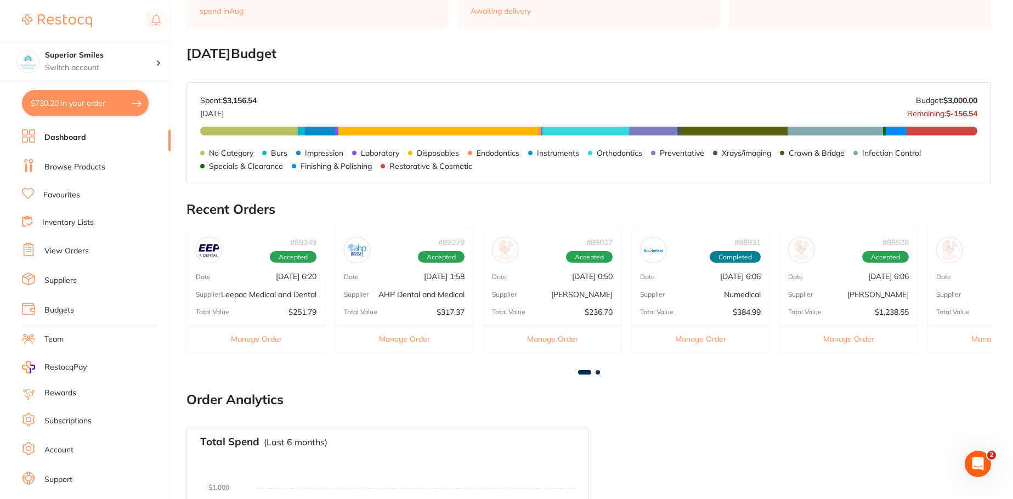
scroll to position [385, 0]
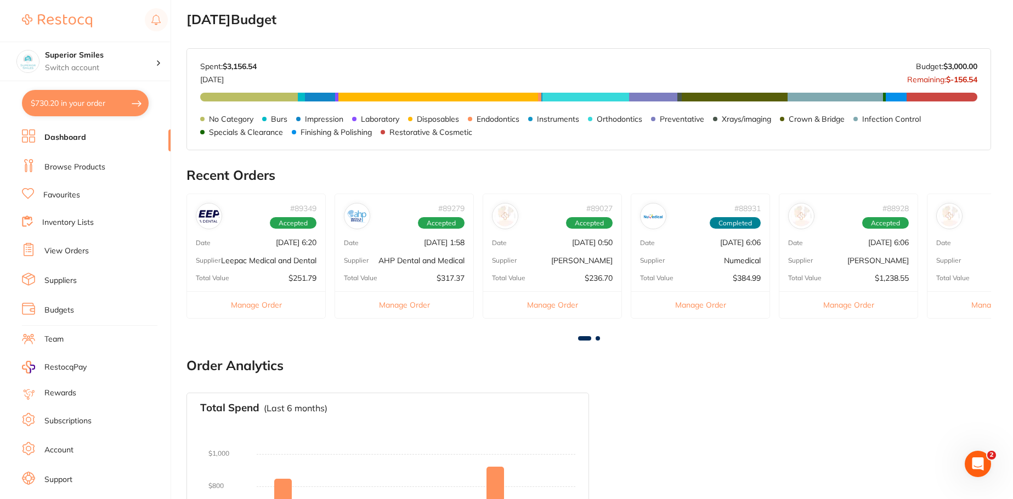
click at [703, 306] on button "Manage Order" at bounding box center [700, 304] width 138 height 27
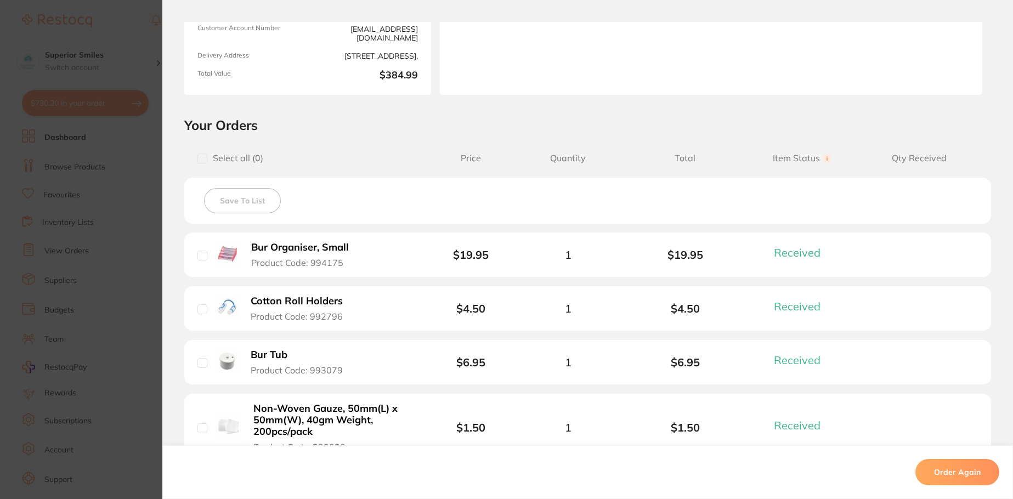
scroll to position [0, 0]
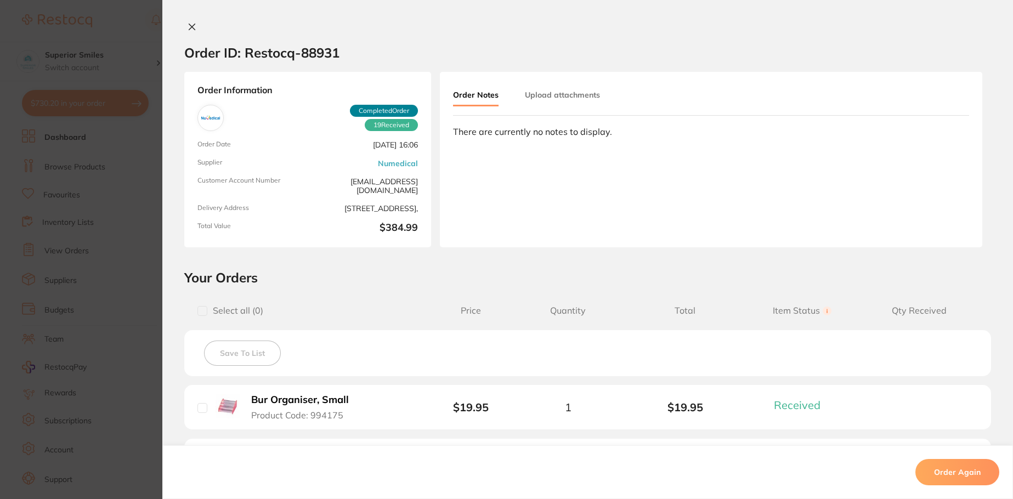
click at [187, 24] on icon at bounding box center [191, 26] width 9 height 9
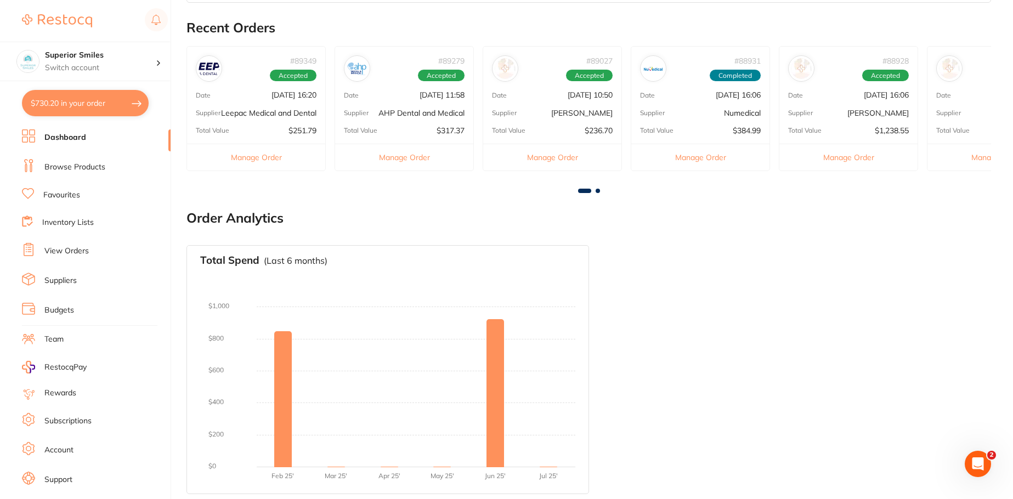
scroll to position [536, 0]
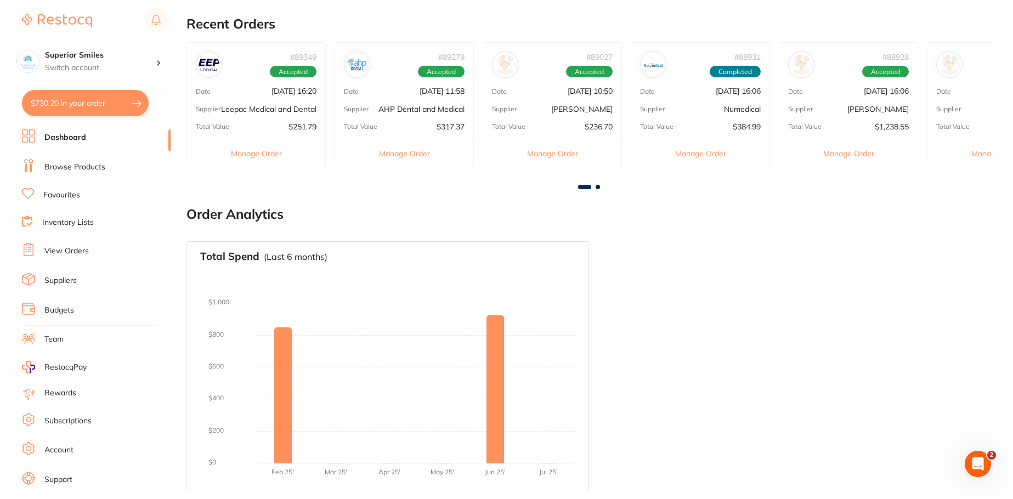
click at [852, 153] on button "Manage Order" at bounding box center [848, 153] width 138 height 27
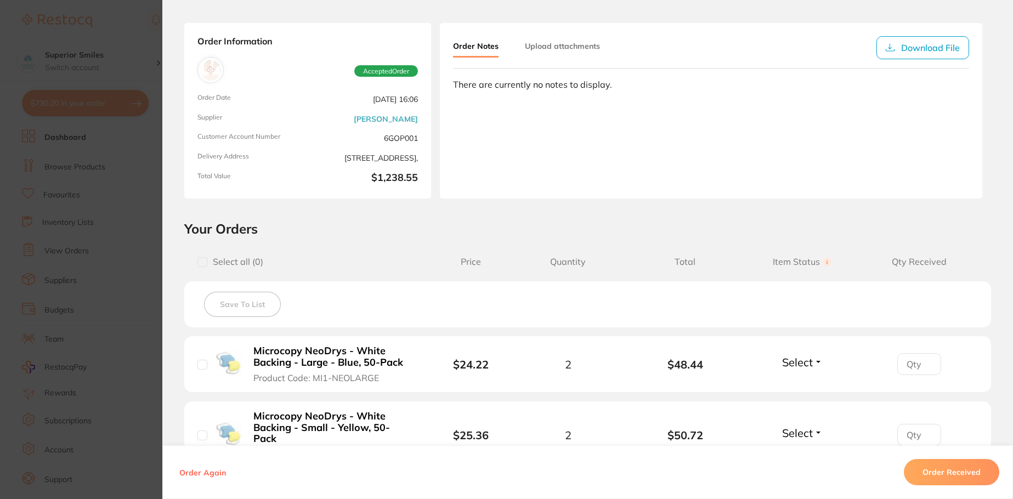
scroll to position [219, 0]
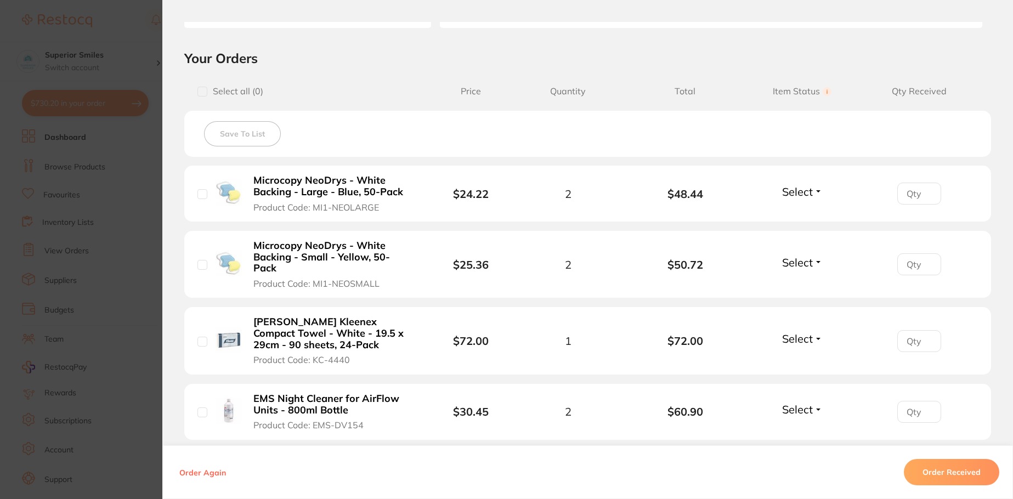
click at [199, 193] on input "checkbox" at bounding box center [202, 194] width 10 height 10
checkbox input "true"
click at [198, 260] on input "checkbox" at bounding box center [202, 265] width 10 height 10
checkbox input "true"
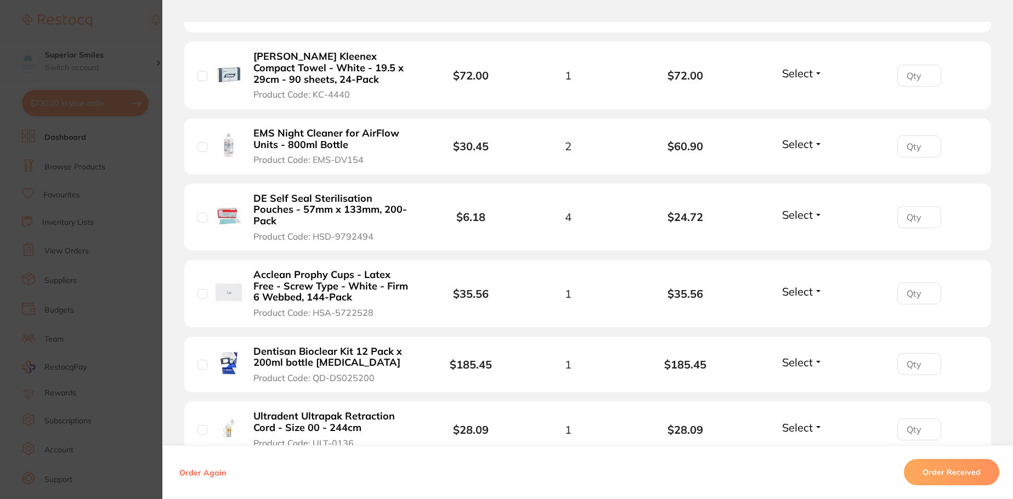
scroll to position [493, 0]
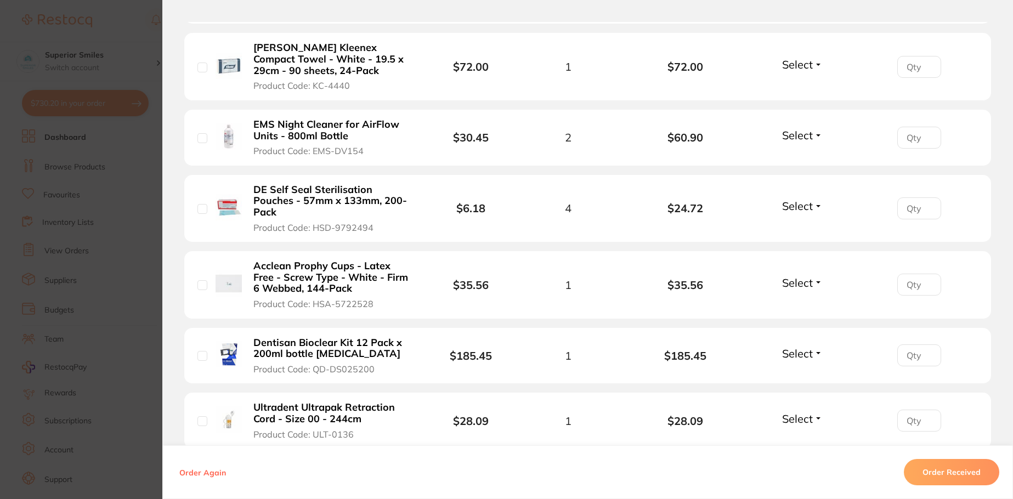
click at [198, 62] on input "checkbox" at bounding box center [202, 67] width 10 height 10
checkbox input "true"
click at [198, 133] on input "checkbox" at bounding box center [202, 138] width 10 height 10
checkbox input "true"
click at [200, 204] on input "checkbox" at bounding box center [202, 209] width 10 height 10
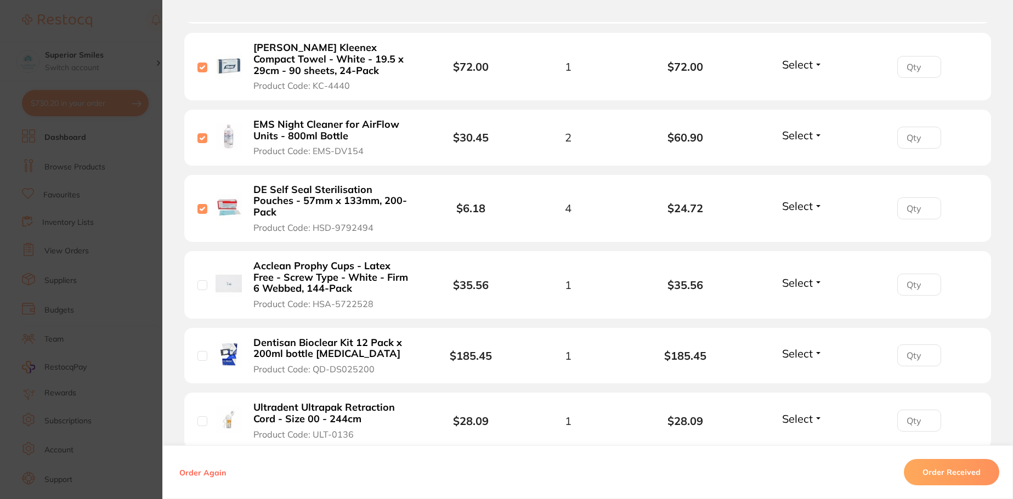
checkbox input "true"
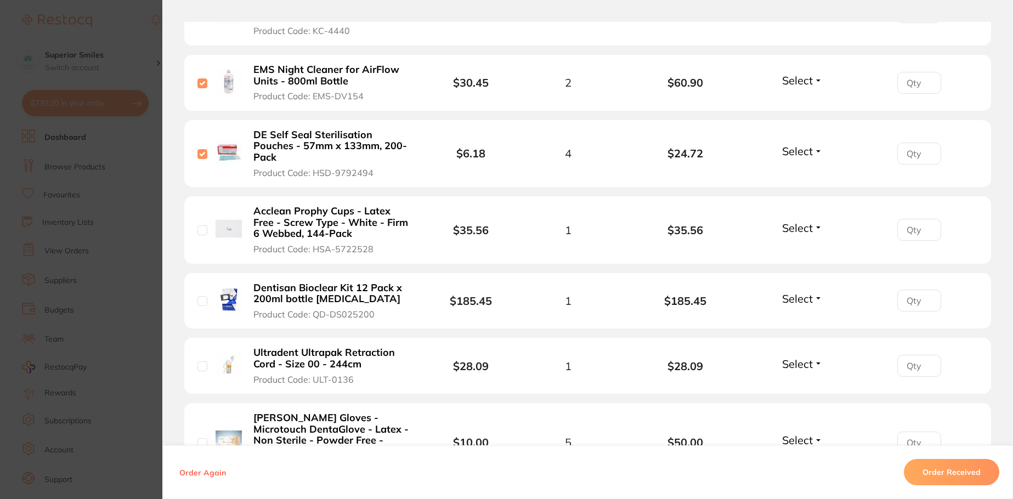
click at [199, 225] on input "checkbox" at bounding box center [202, 230] width 10 height 10
checkbox input "true"
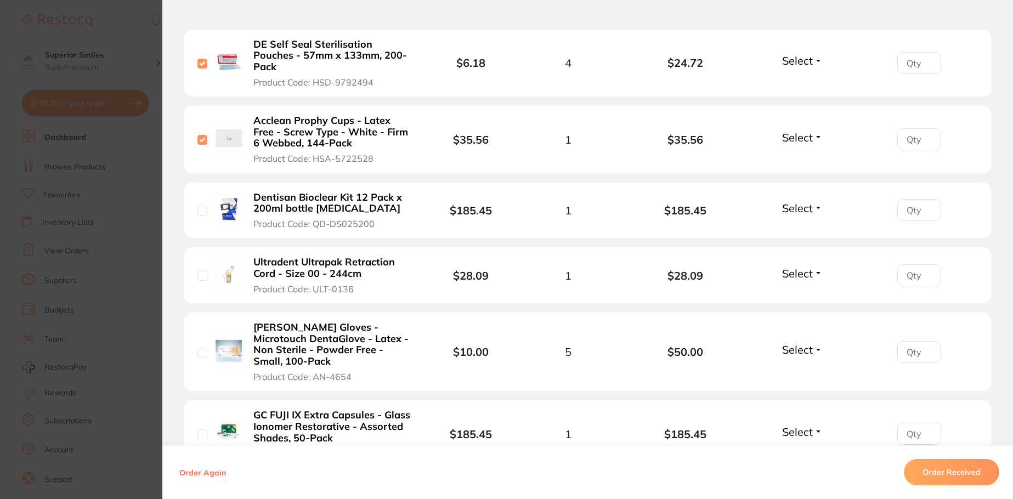
scroll to position [658, 0]
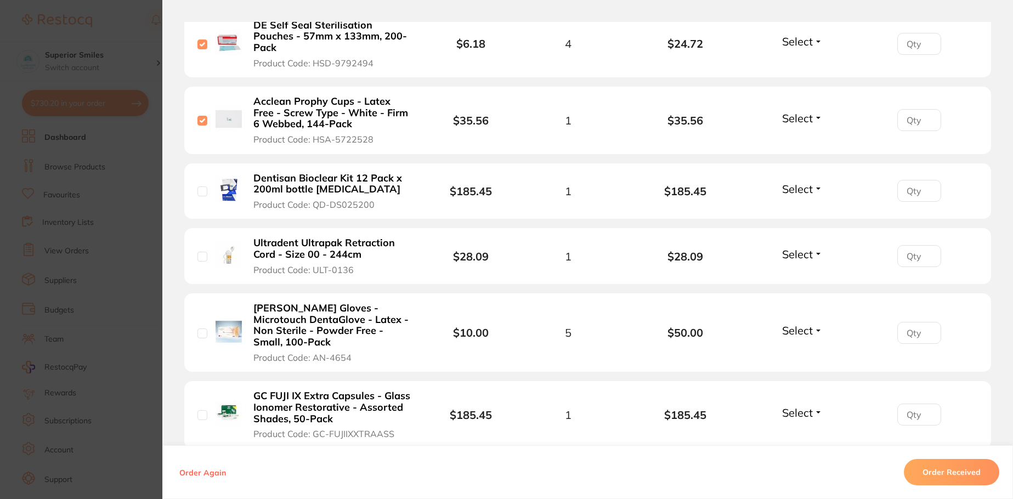
click at [199, 252] on input "checkbox" at bounding box center [202, 257] width 10 height 10
checkbox input "true"
click at [200, 328] on input "checkbox" at bounding box center [202, 333] width 10 height 10
checkbox input "true"
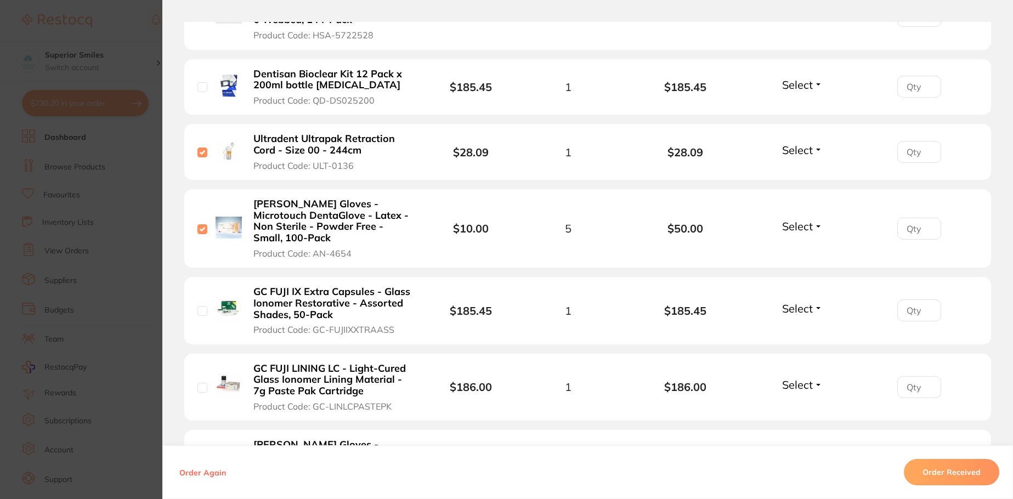
scroll to position [768, 0]
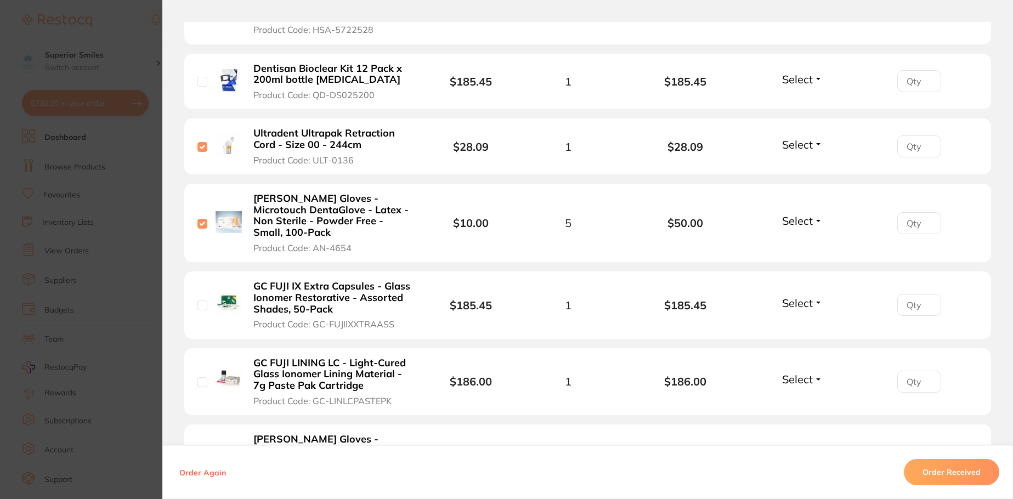
click at [198, 300] on input "checkbox" at bounding box center [202, 305] width 10 height 10
checkbox input "true"
click at [201, 377] on input "checkbox" at bounding box center [202, 382] width 10 height 10
checkbox input "true"
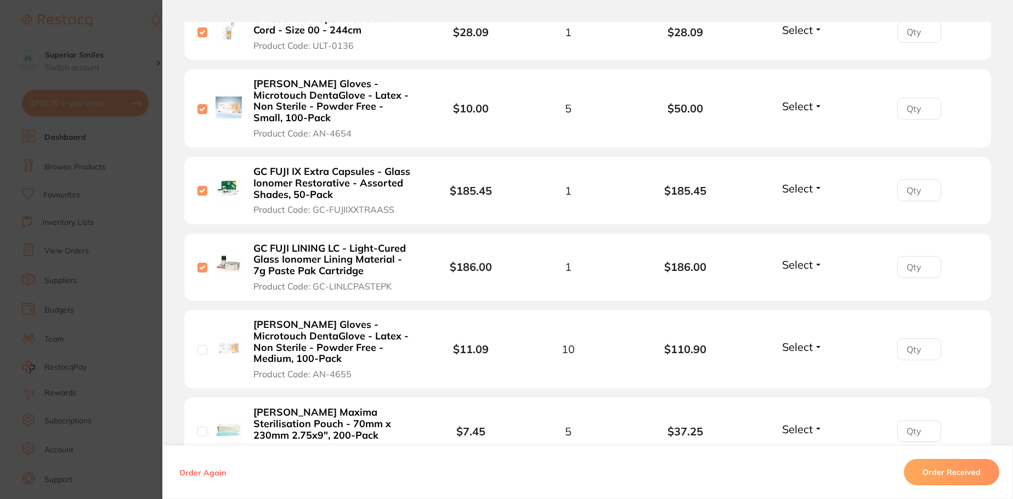
scroll to position [932, 0]
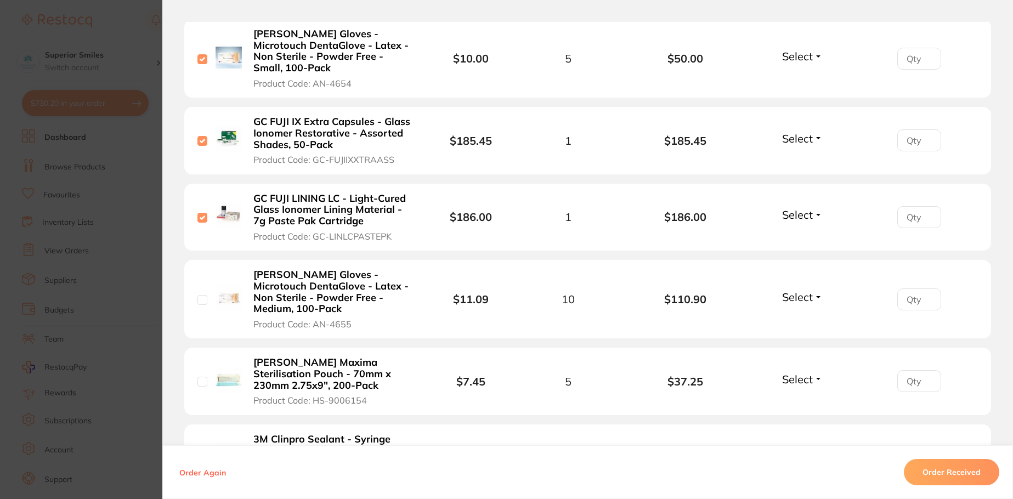
click at [198, 295] on input "checkbox" at bounding box center [202, 300] width 10 height 10
checkbox input "true"
click at [198, 377] on input "checkbox" at bounding box center [202, 382] width 10 height 10
checkbox input "true"
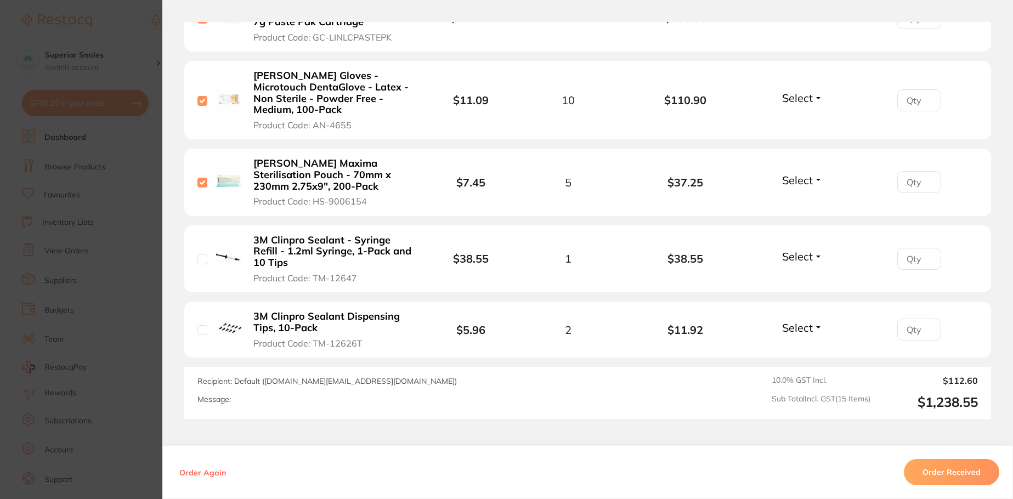
scroll to position [1151, 0]
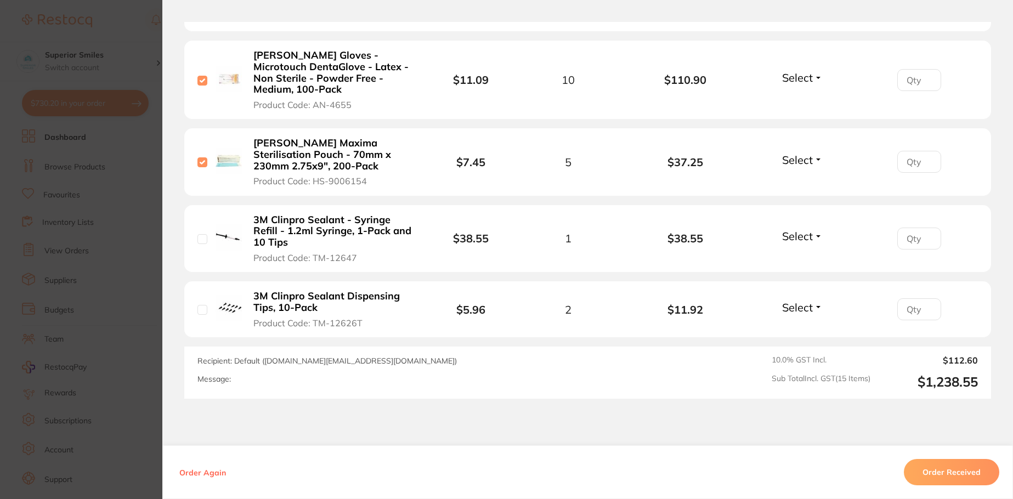
click at [199, 234] on input "checkbox" at bounding box center [202, 239] width 10 height 10
checkbox input "true"
click at [198, 305] on input "checkbox" at bounding box center [202, 310] width 10 height 10
checkbox input "true"
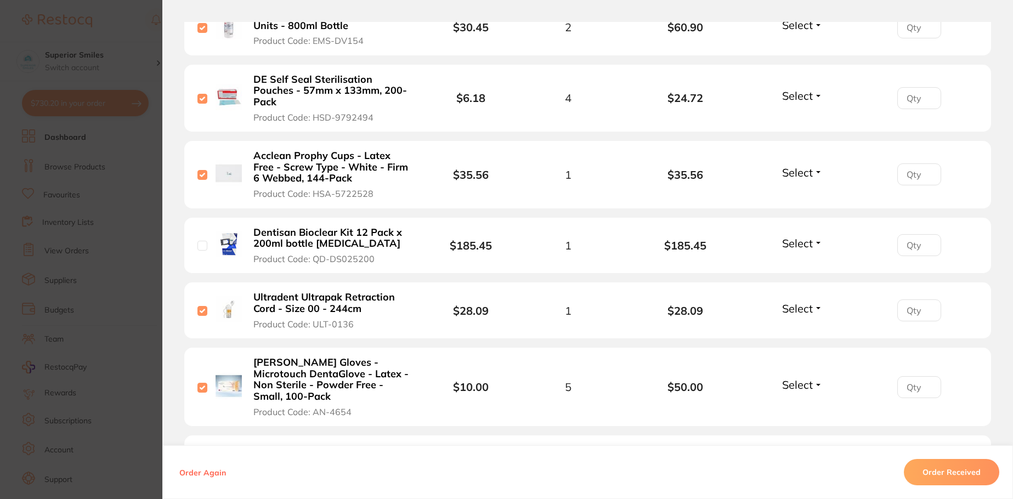
scroll to position [548, 0]
